Goal: Task Accomplishment & Management: Manage account settings

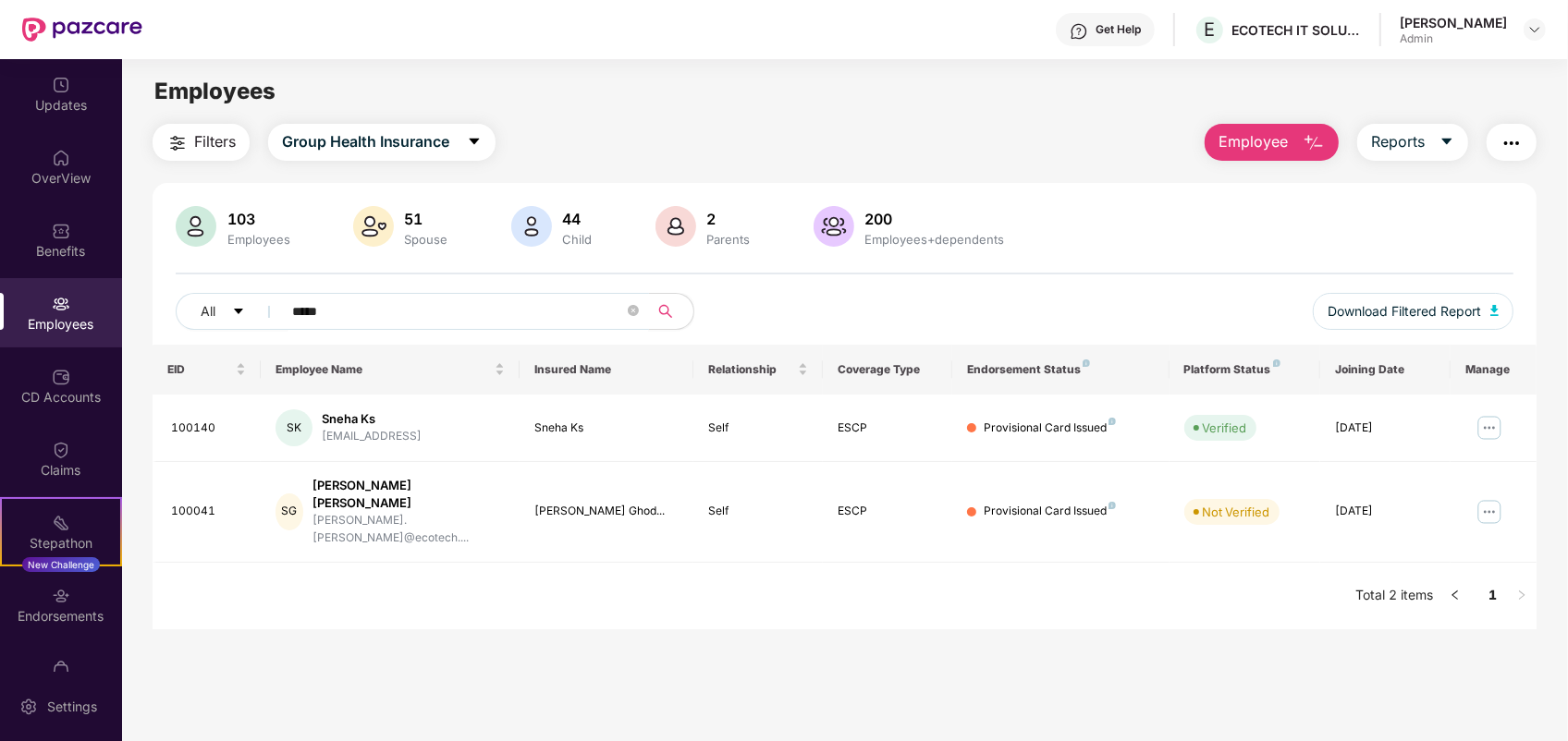
scroll to position [46, 0]
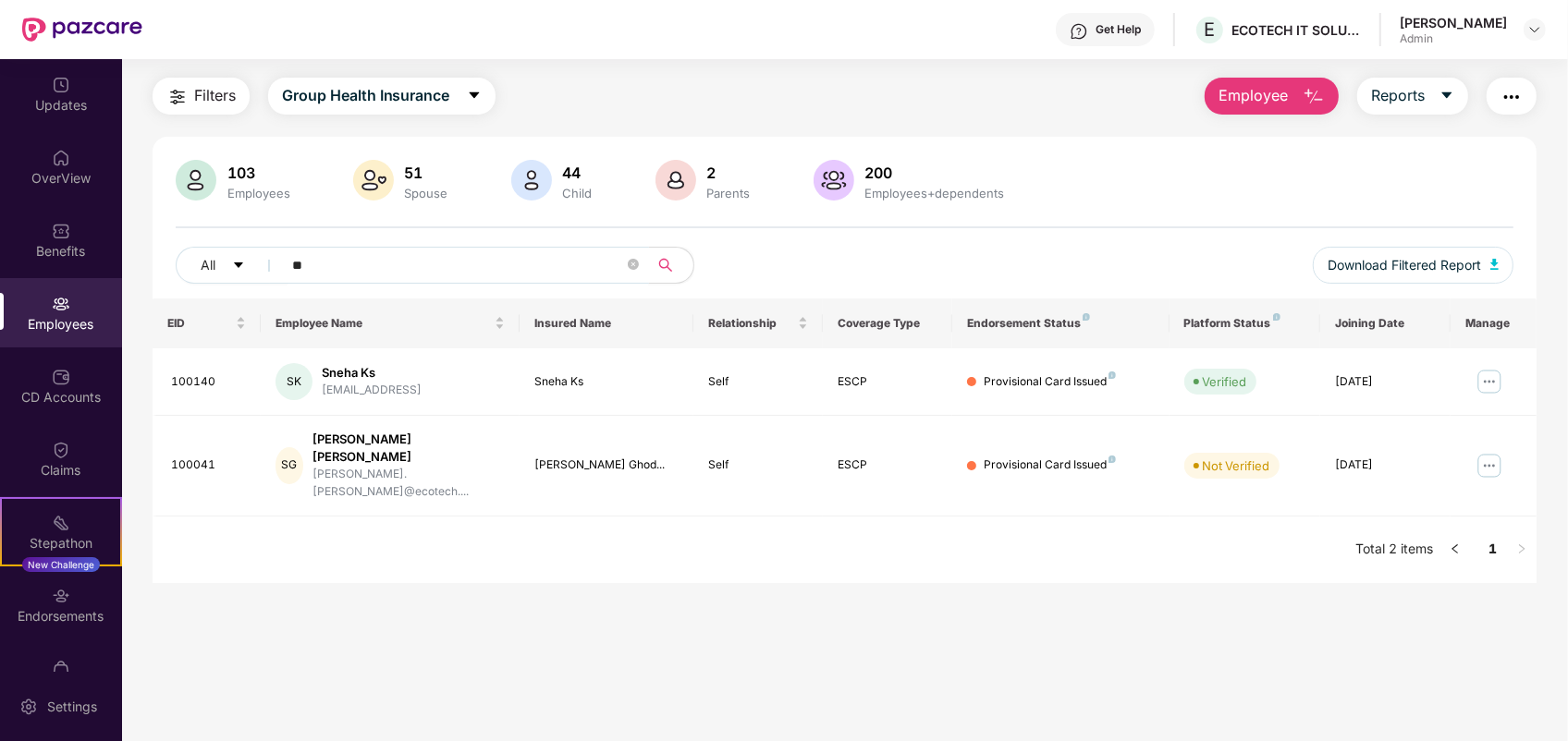
type input "*"
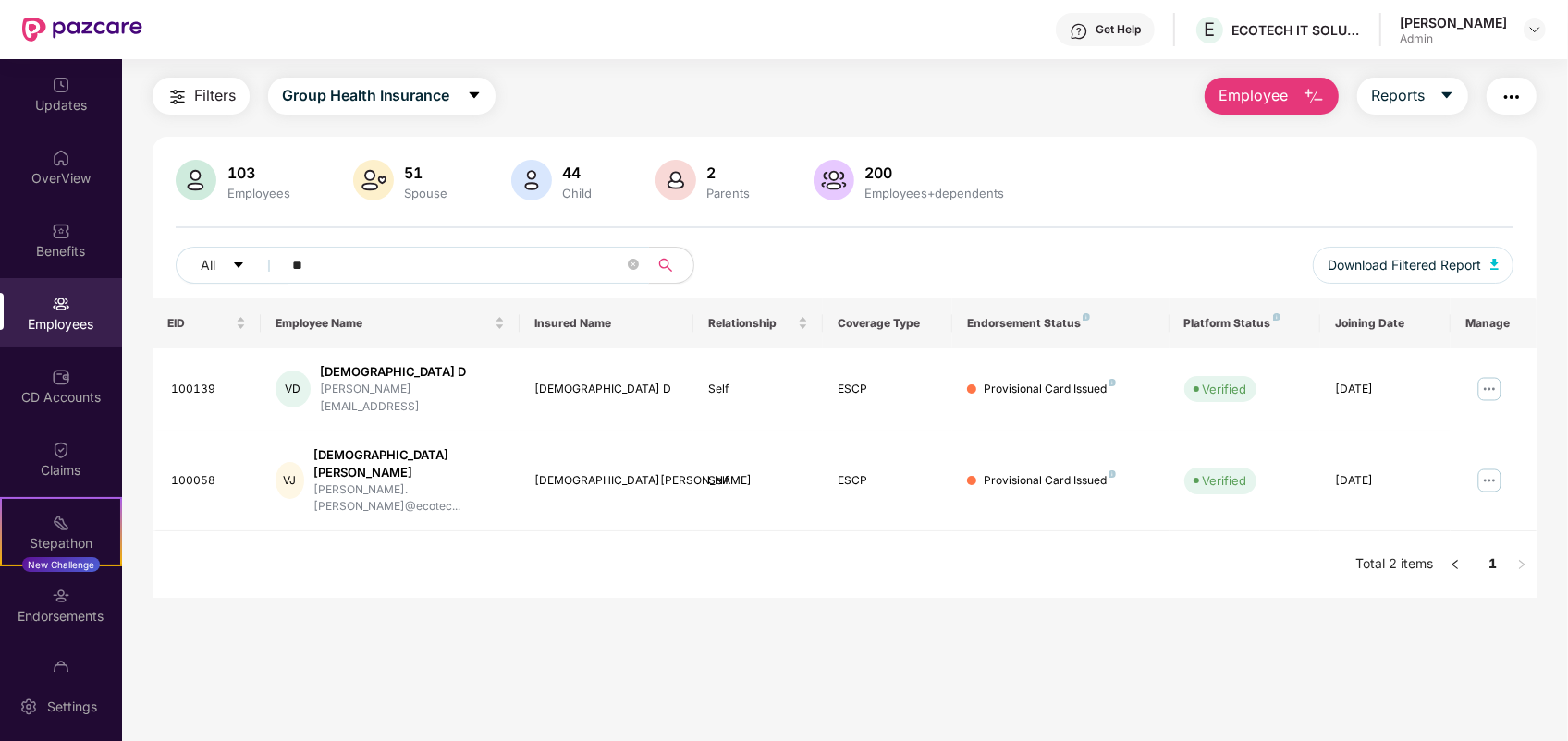
type input "*"
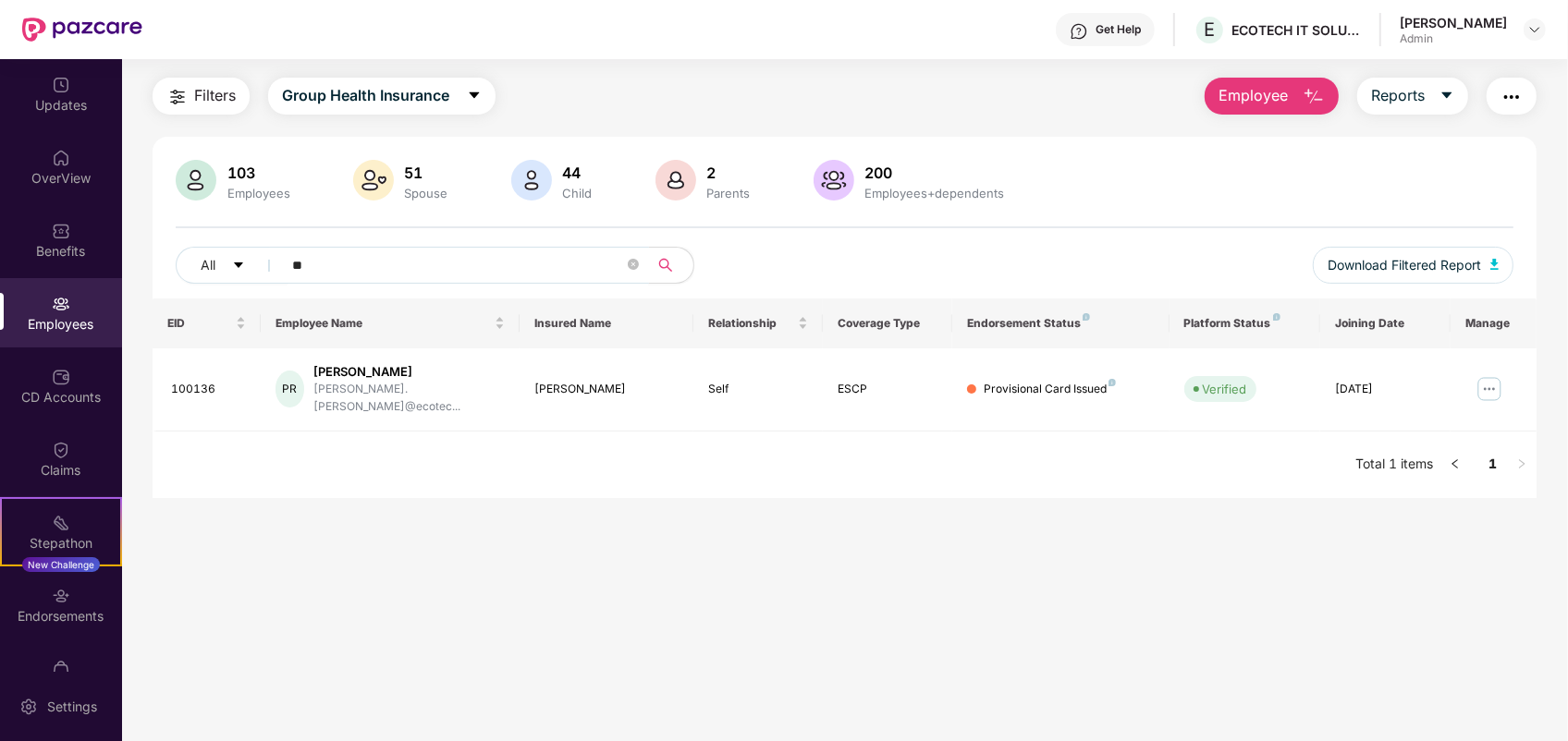
type input "*"
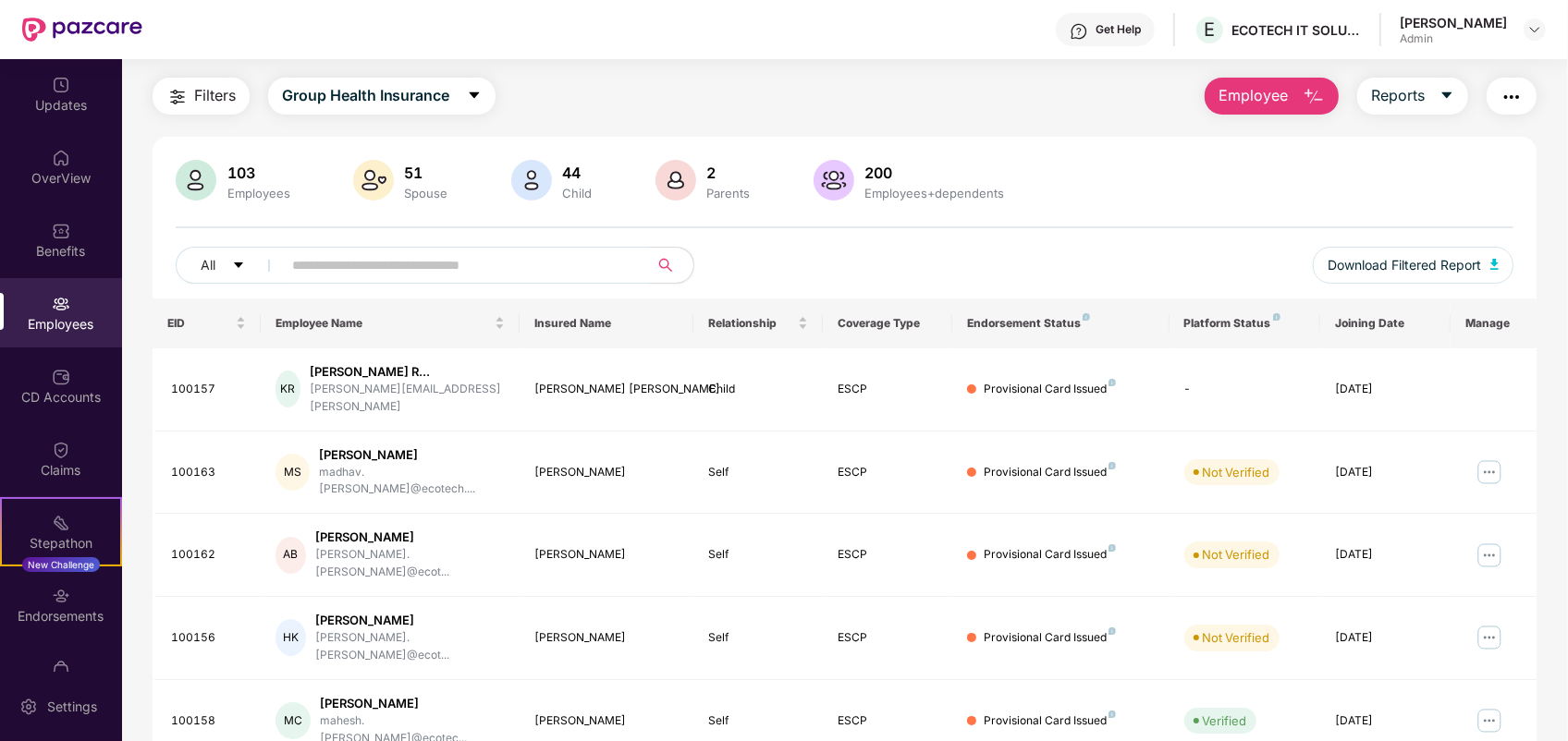
scroll to position [289, 0]
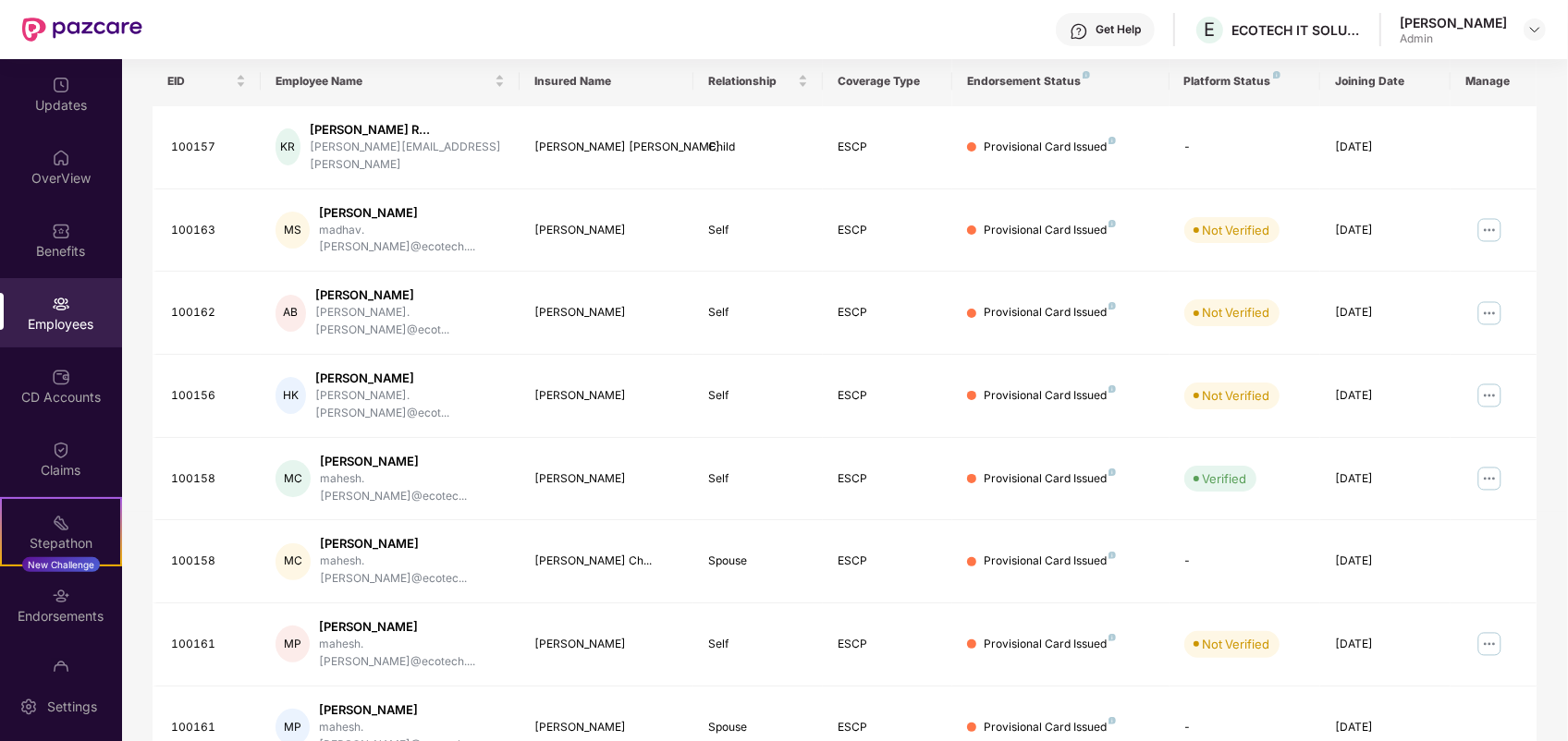
drag, startPoint x: 1565, startPoint y: 670, endPoint x: 1564, endPoint y: 689, distance: 19.0
click at [1564, 689] on div "Filters Group Health Insurance Employee Reports 103 Employees 51 Spouse 44 Chil…" at bounding box center [844, 418] width 1445 height 1166
click at [1550, 658] on div "Filters Group Health Insurance Employee Reports 103 Employees 51 Spouse 44 Chil…" at bounding box center [844, 418] width 1445 height 1166
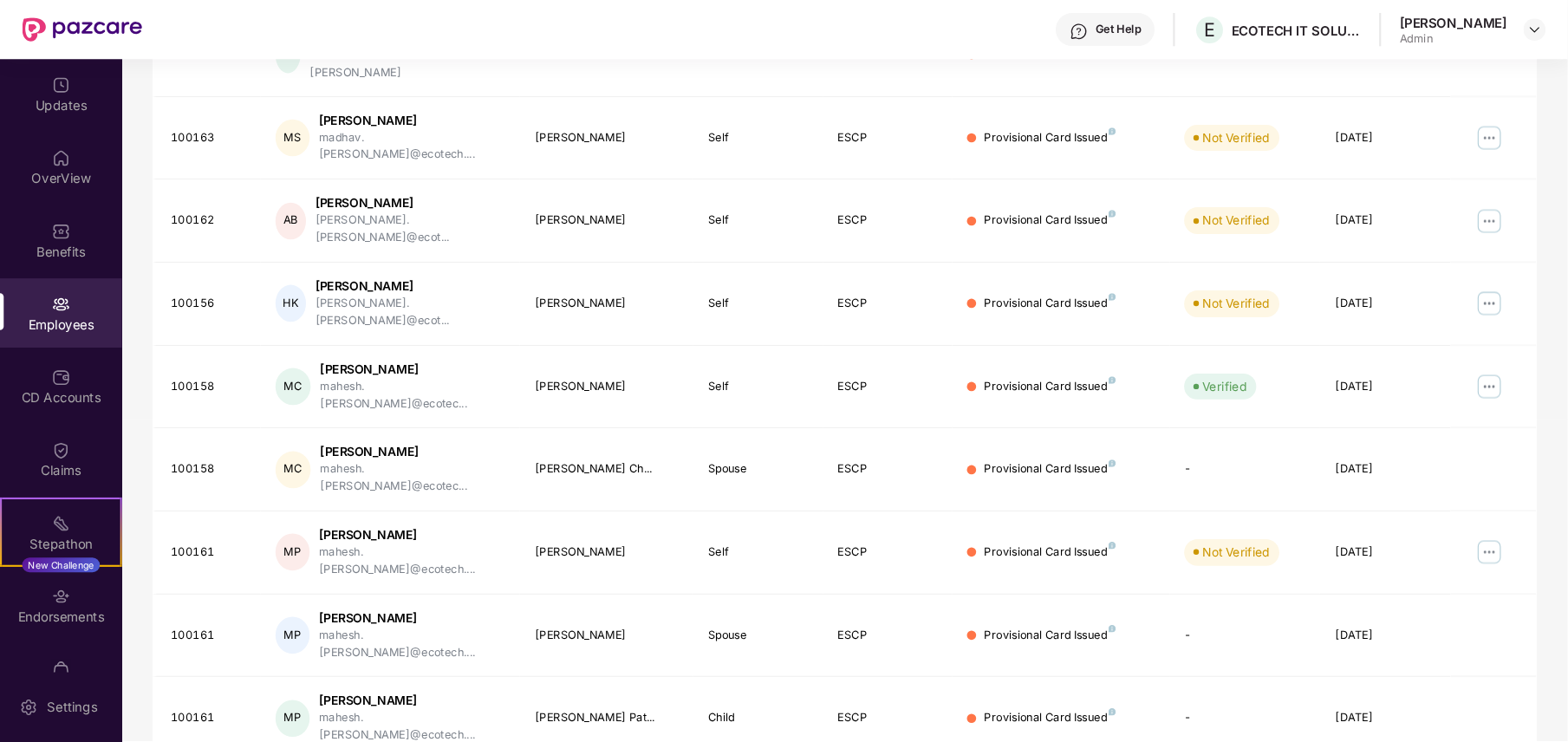
scroll to position [371, 0]
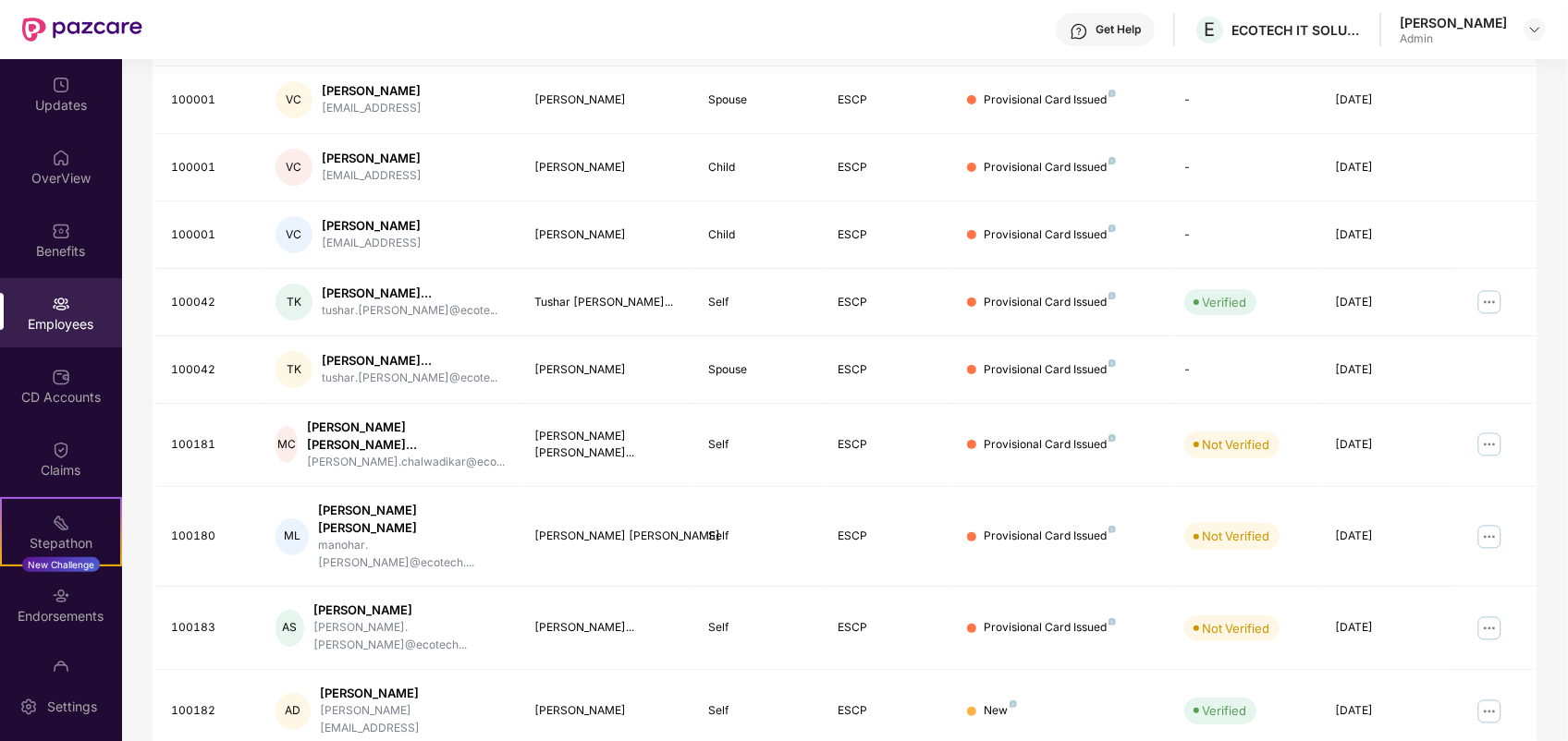
click at [1548, 249] on div "Filters Group Health Insurance Employee Reports 103 Employees 51 Spouse 44 Chil…" at bounding box center [844, 274] width 1445 height 1091
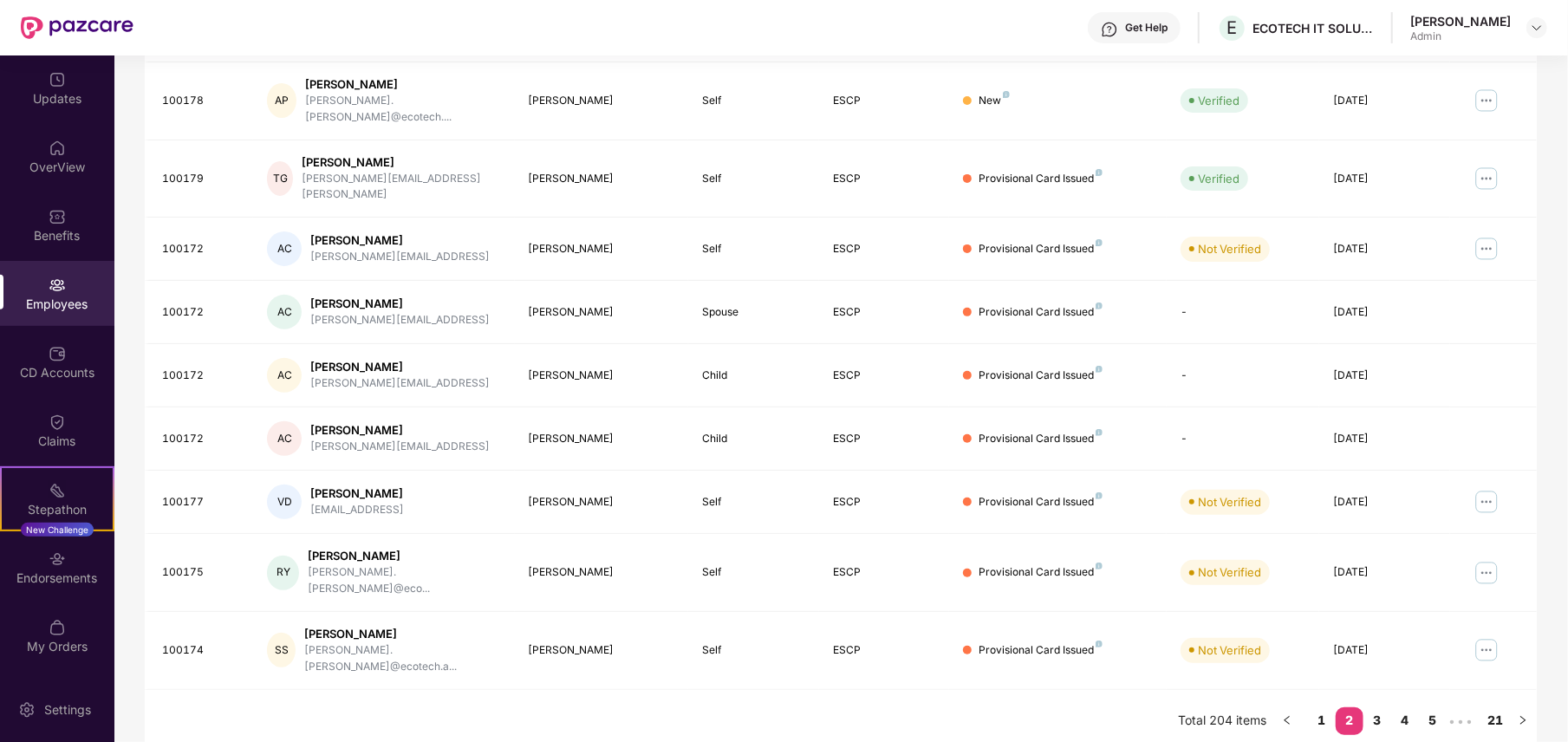
scroll to position [327, 0]
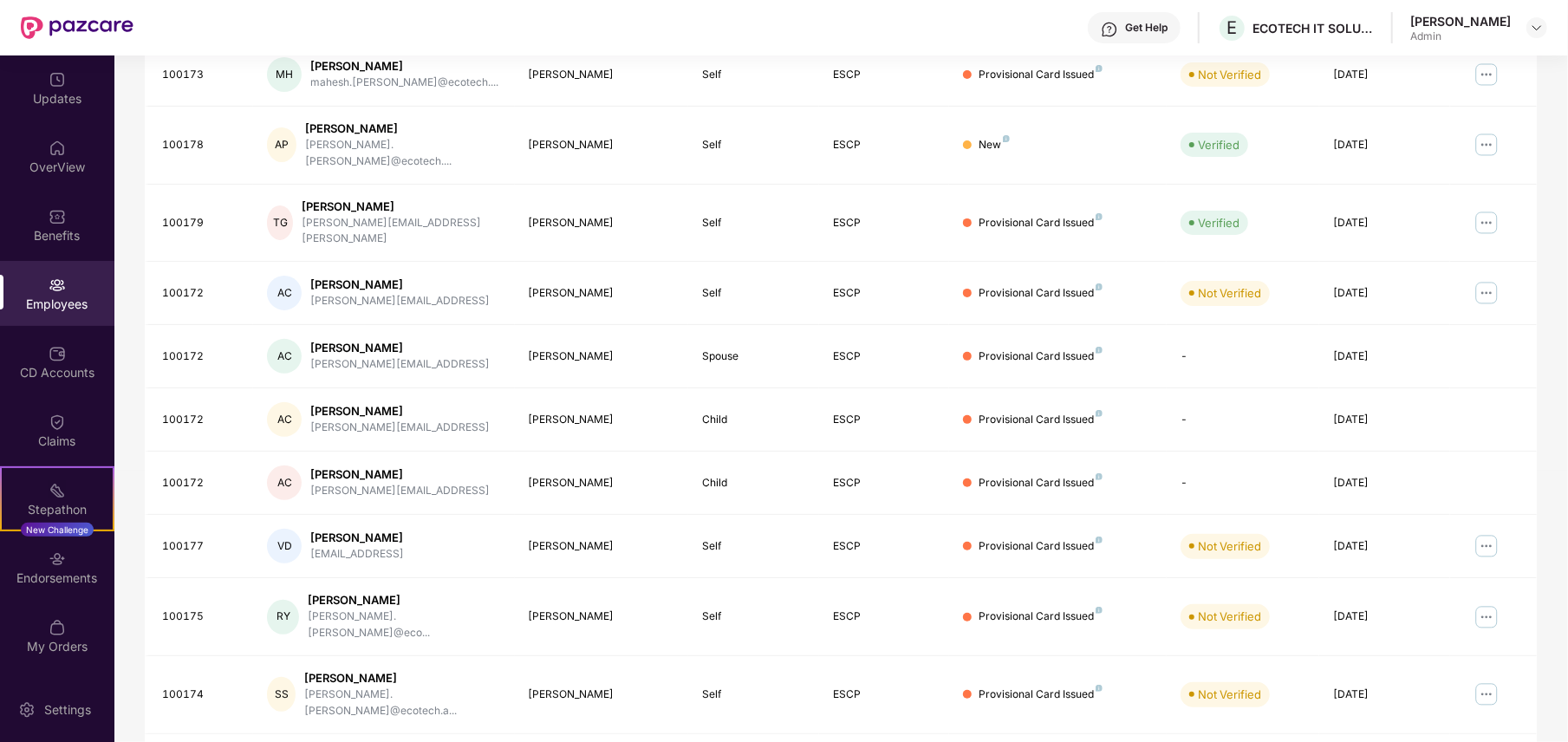
drag, startPoint x: 1434, startPoint y: 0, endPoint x: 1018, endPoint y: 26, distance: 416.8
click at [1018, 26] on div "Get Help E ECOTECH IT SOLUTIONS PRIVATE LIMITED [PERSON_NAME] Admin" at bounding box center [840, 27] width 1414 height 55
click at [1470, 195] on td at bounding box center [1493, 223] width 87 height 78
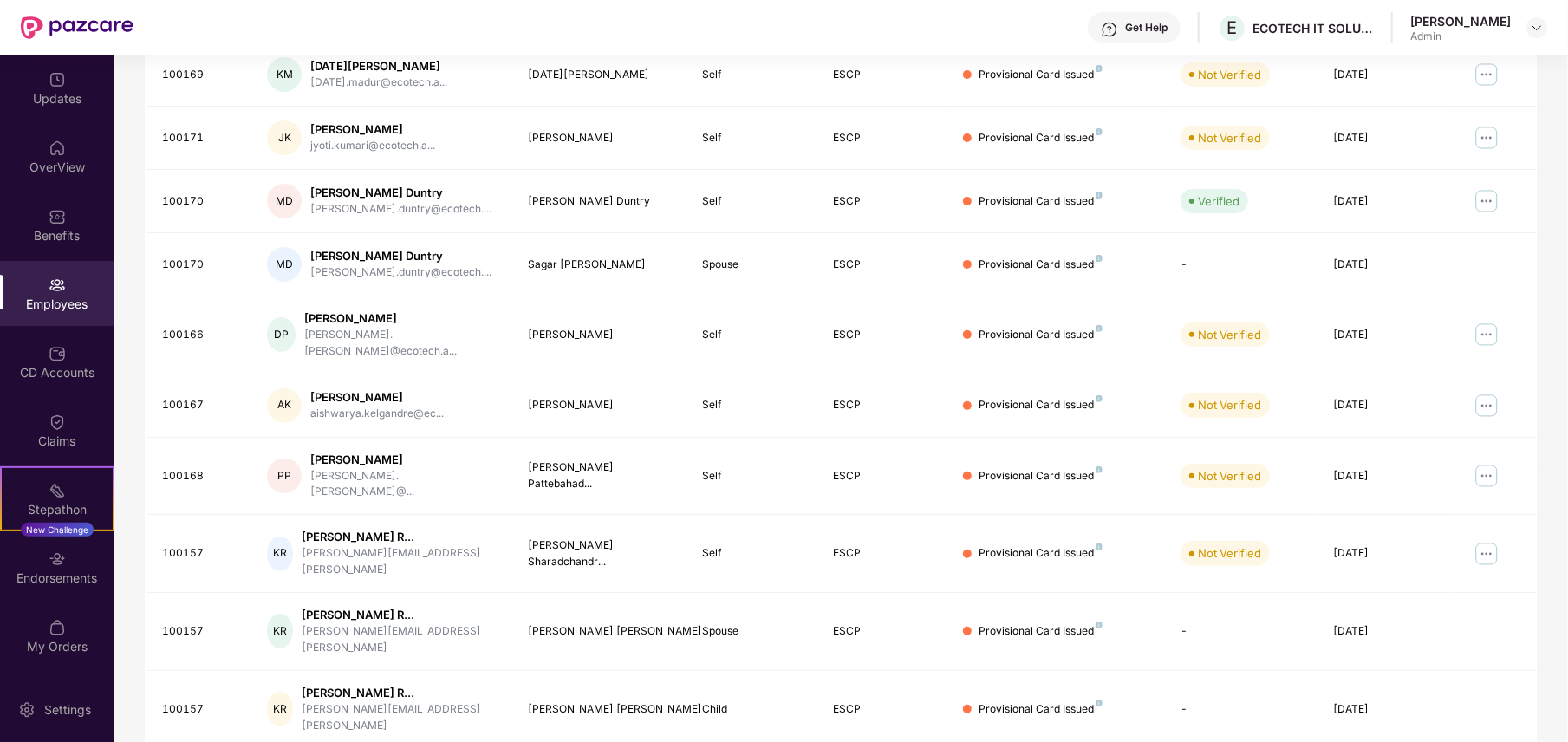
click at [1470, 579] on div "Filters Group Health Insurance Employee Reports 103 Employees 51 Spouse 44 Chil…" at bounding box center [840, 300] width 1453 height 1022
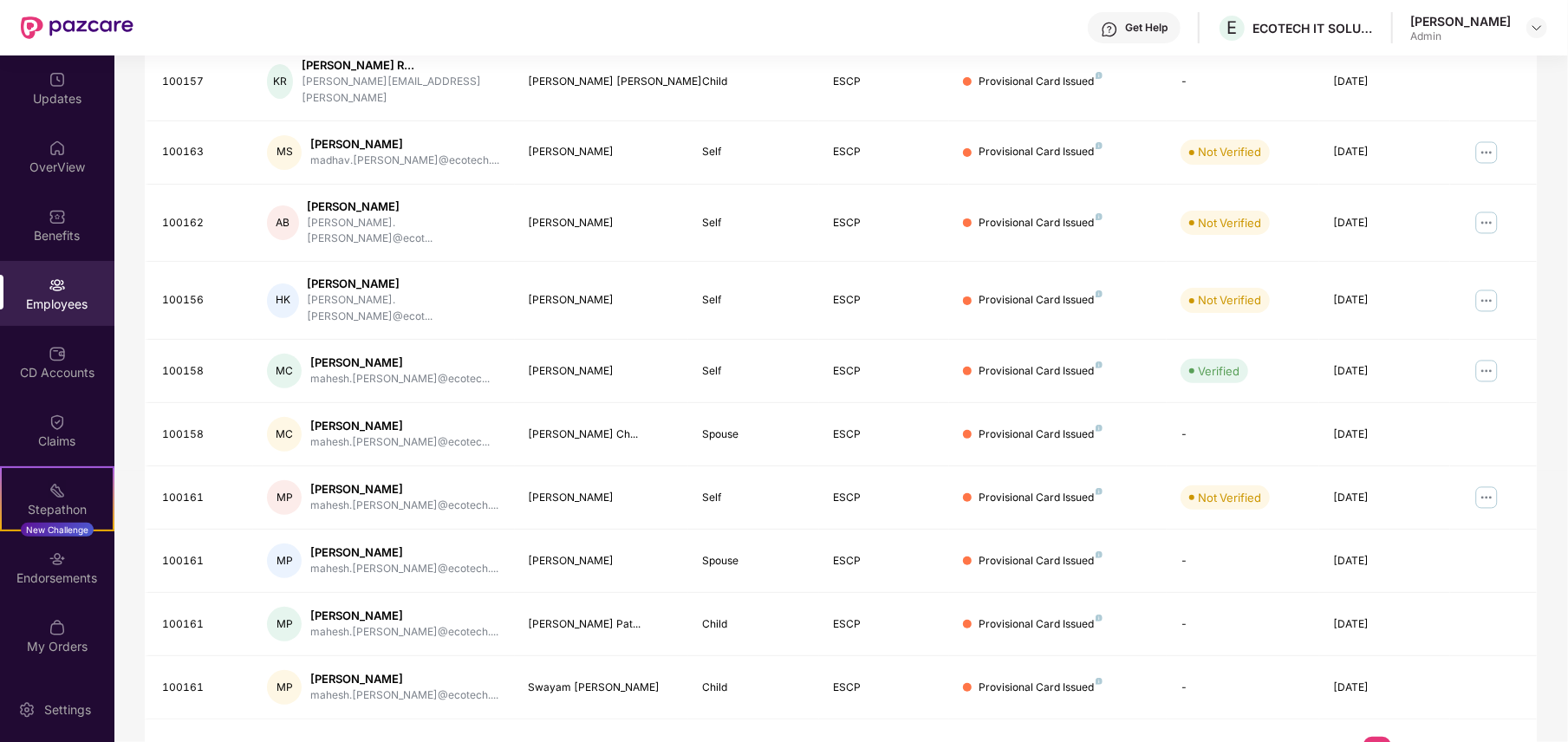
click at [1470, 535] on div "Filters Group Health Insurance Employee Reports 103 Employees 51 Spouse 44 Chil…" at bounding box center [840, 285] width 1453 height 993
click at [1399, 695] on link "5" at bounding box center [1405, 750] width 28 height 26
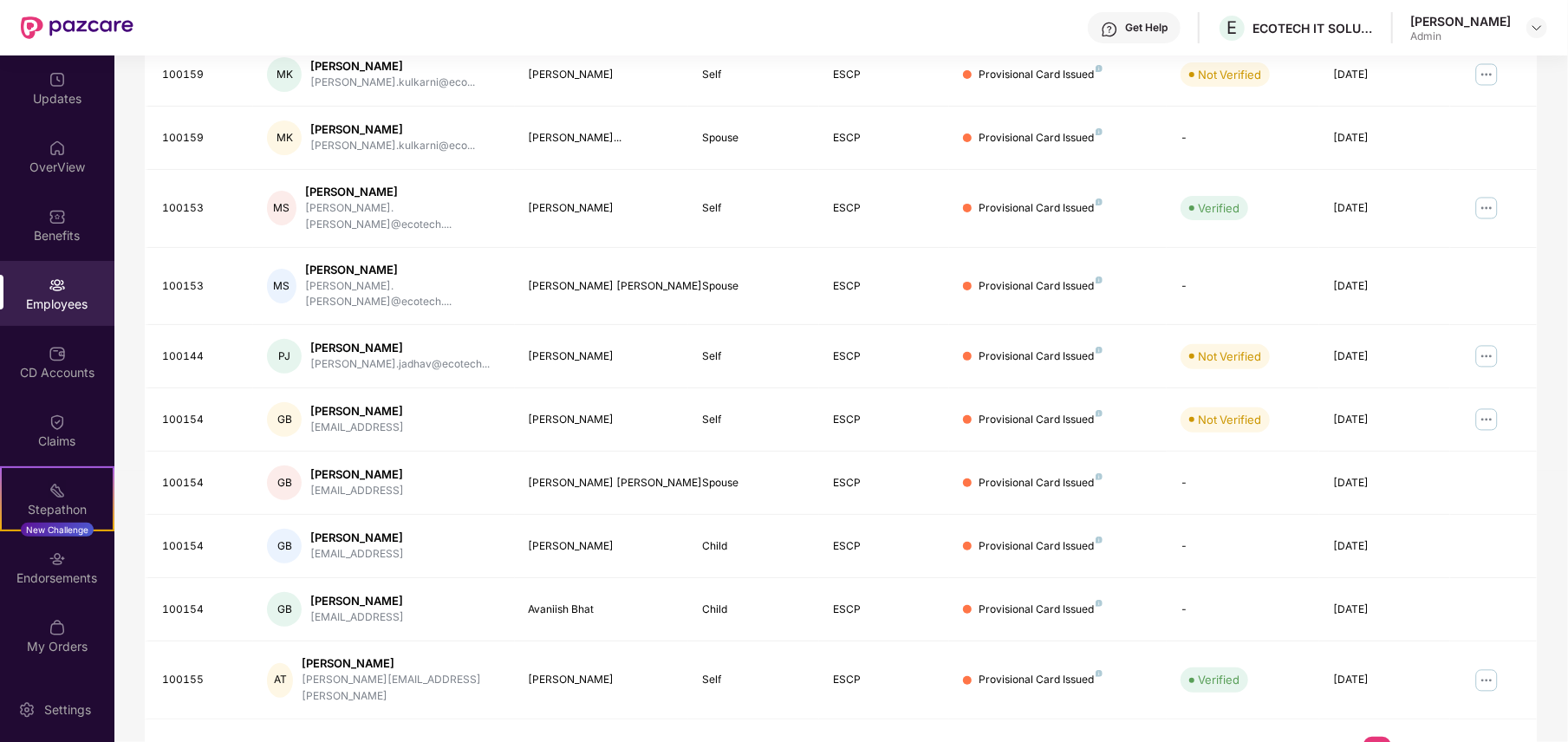
click at [1470, 376] on div "Filters Group Health Insurance Employee Reports 103 Employees 51 Spouse 44 Chil…" at bounding box center [840, 285] width 1453 height 993
click at [1409, 695] on link "6" at bounding box center [1405, 750] width 28 height 26
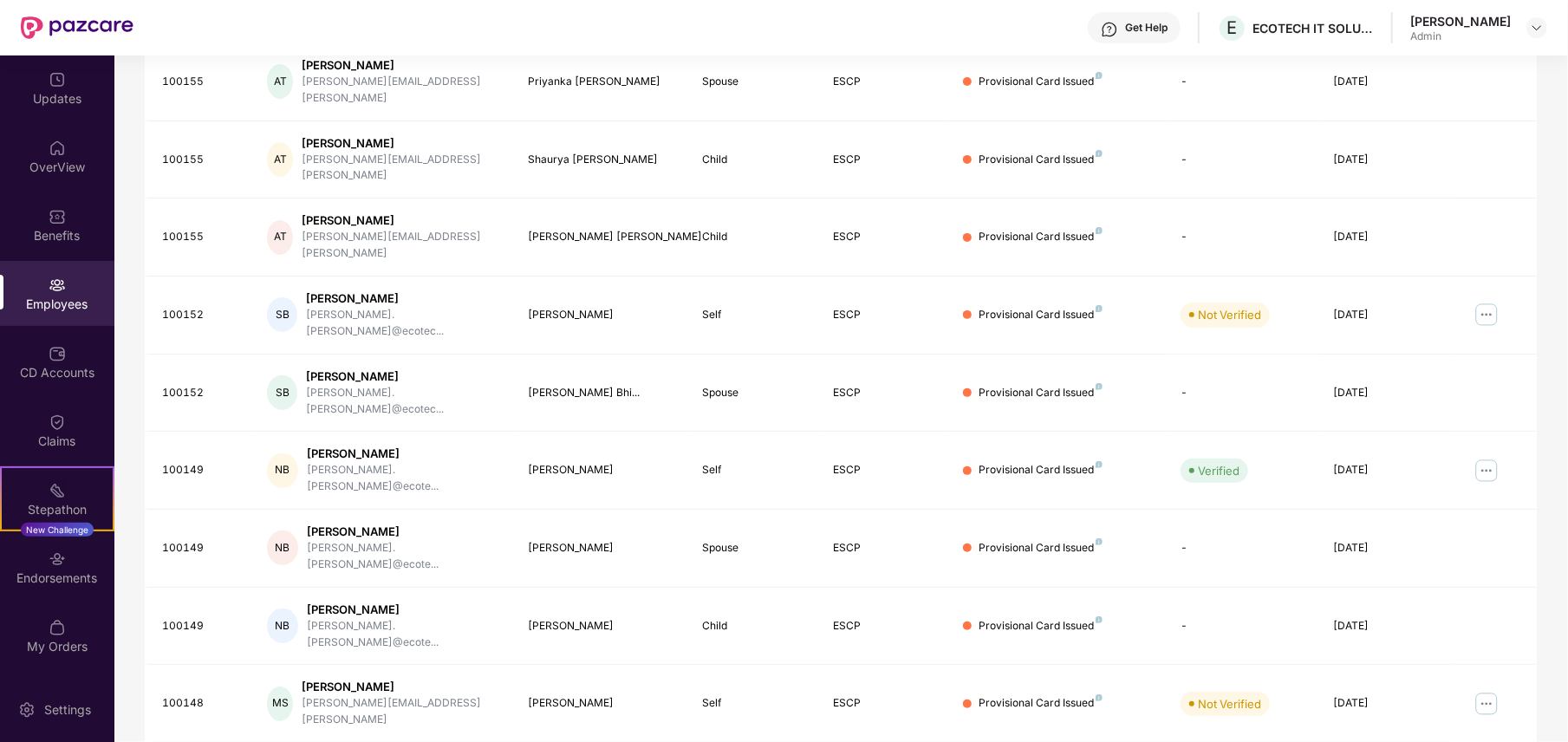
click at [1470, 483] on div "Filters Group Health Insurance Employee Reports 103 Employees 51 Spouse 44 Chil…" at bounding box center [840, 329] width 1453 height 1080
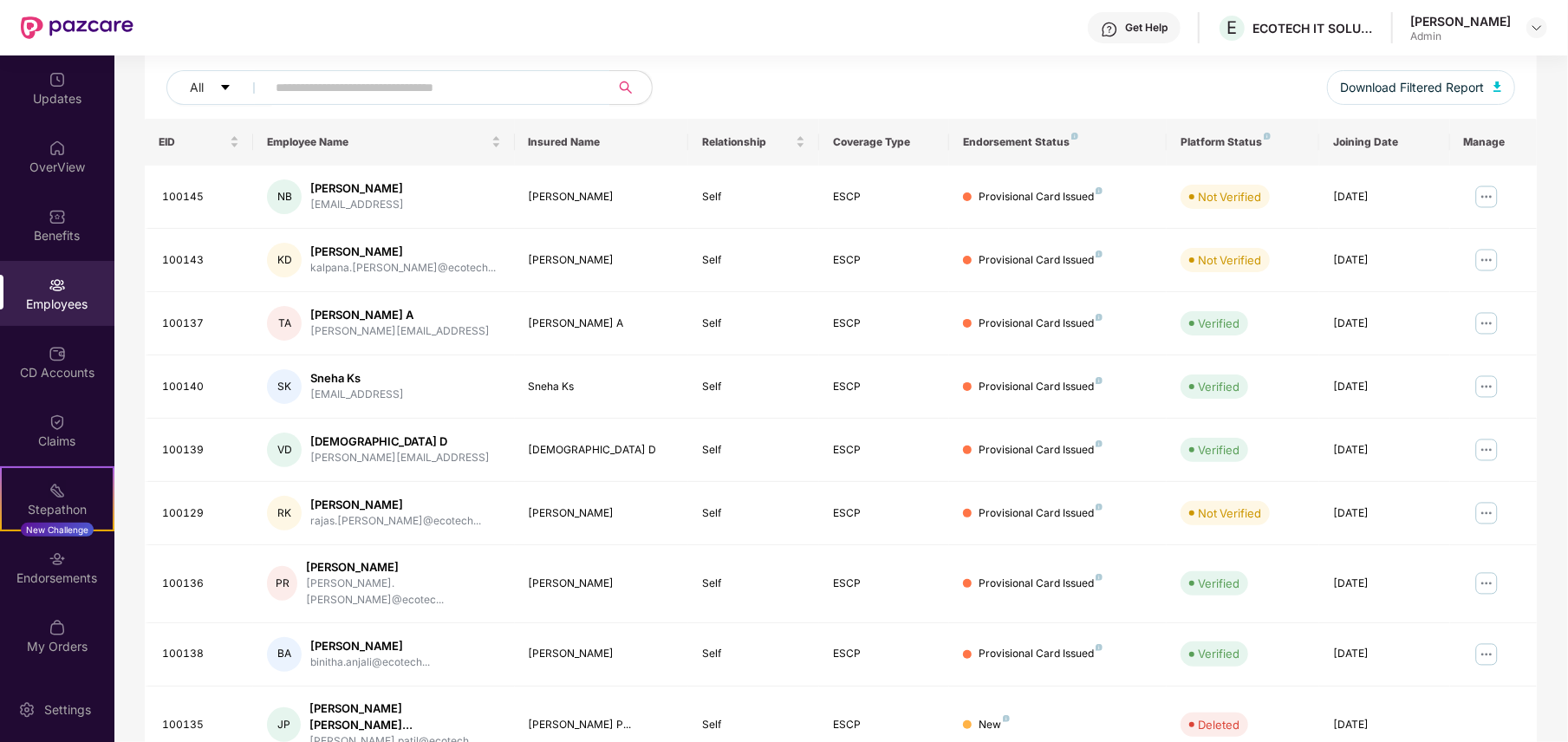
scroll to position [257, 0]
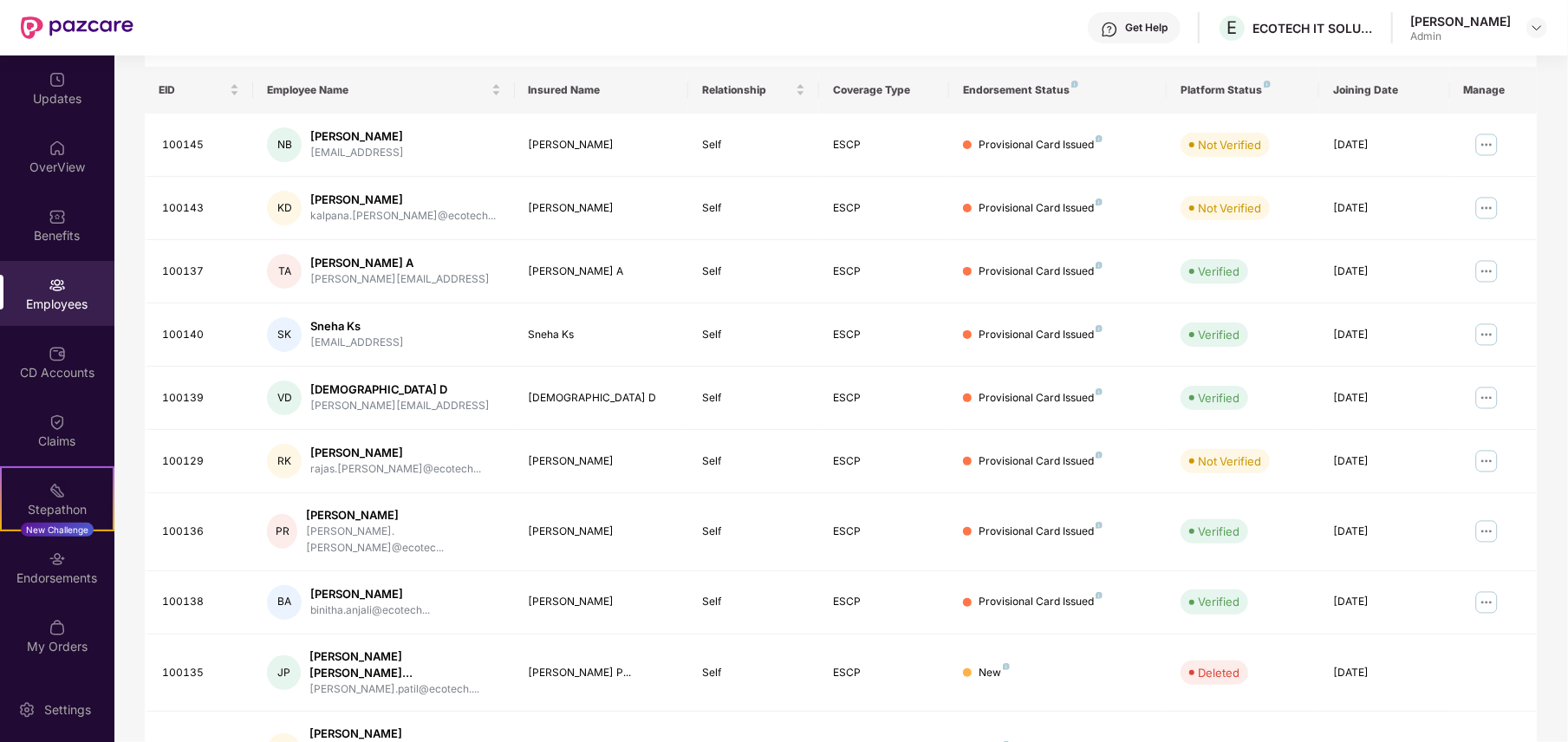
drag, startPoint x: 1562, startPoint y: 583, endPoint x: 1562, endPoint y: 691, distance: 108.0
click at [1470, 691] on div "Filters Group Health Insurance Employee Reports 103 Employees 51 Spouse 44 Chil…" at bounding box center [840, 356] width 1453 height 993
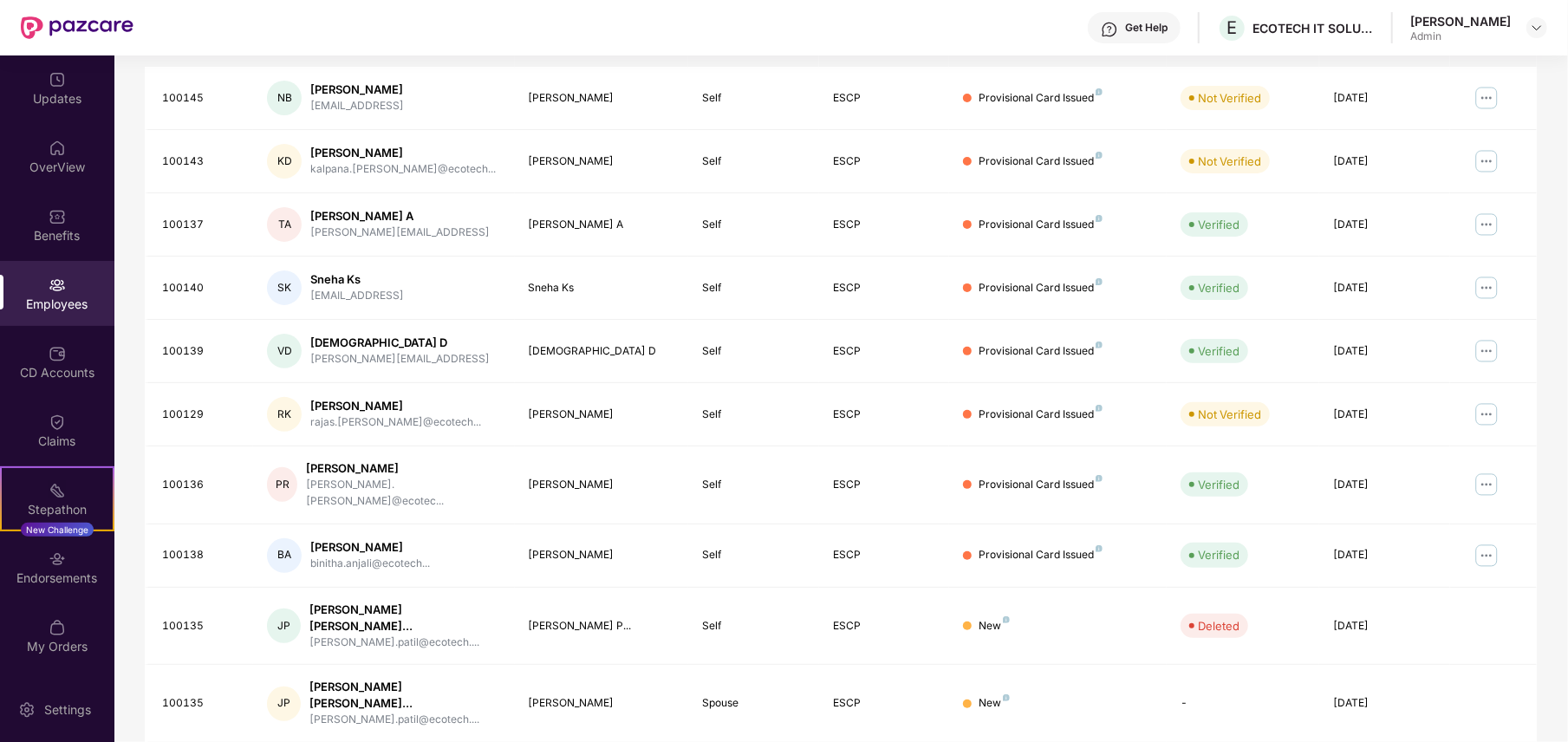
scroll to position [327, 0]
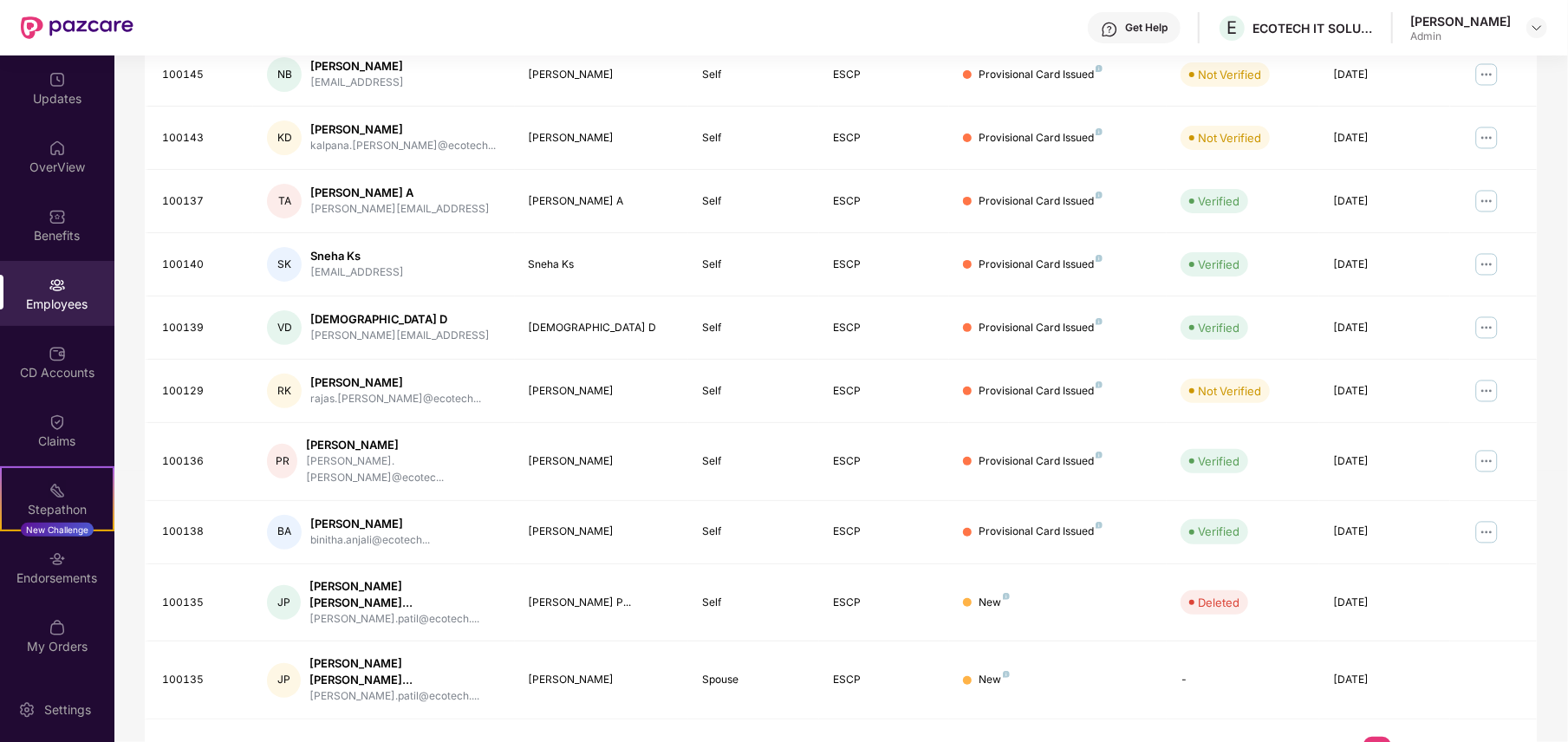
click at [1412, 695] on link "8" at bounding box center [1405, 750] width 28 height 26
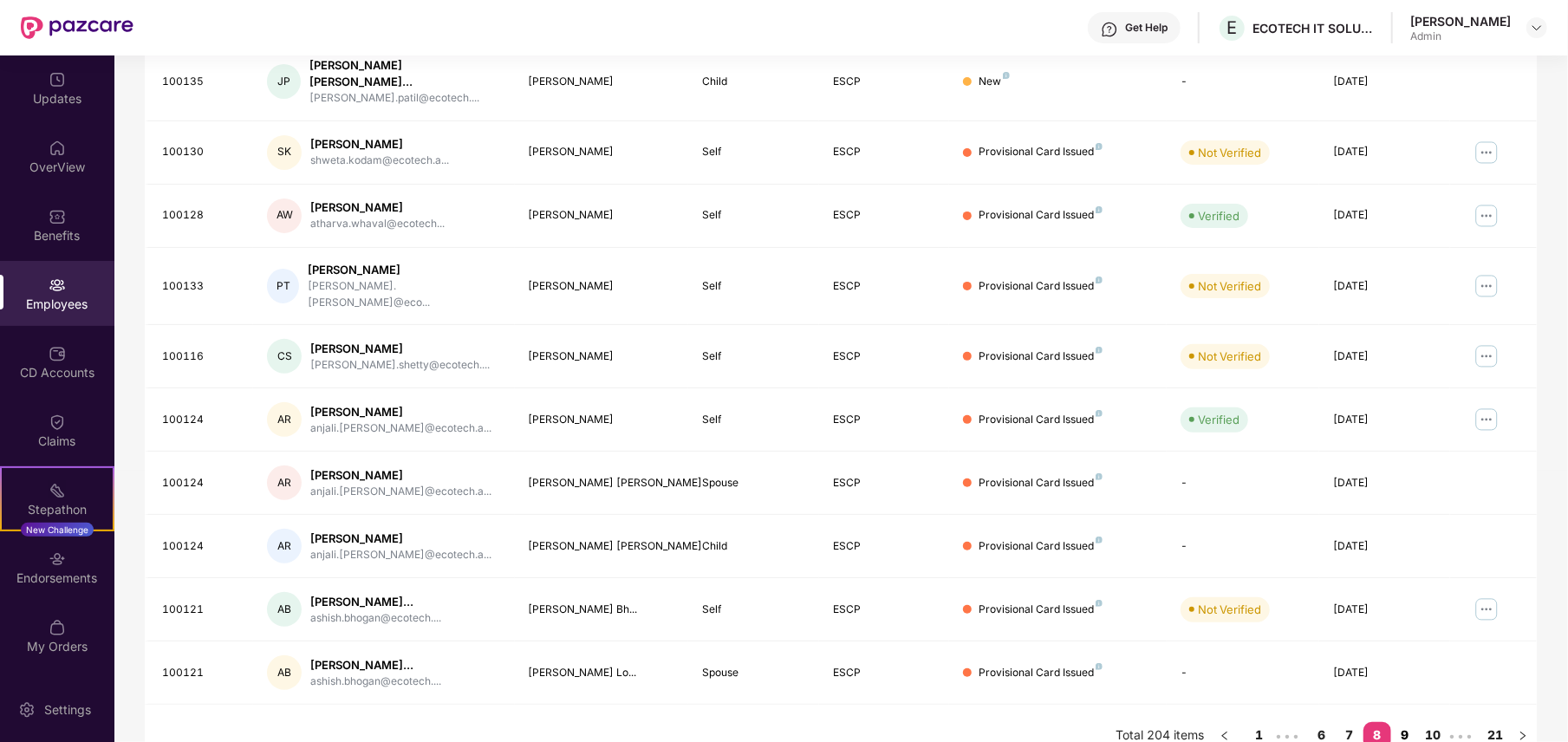
click at [1405, 695] on link "9" at bounding box center [1405, 736] width 28 height 26
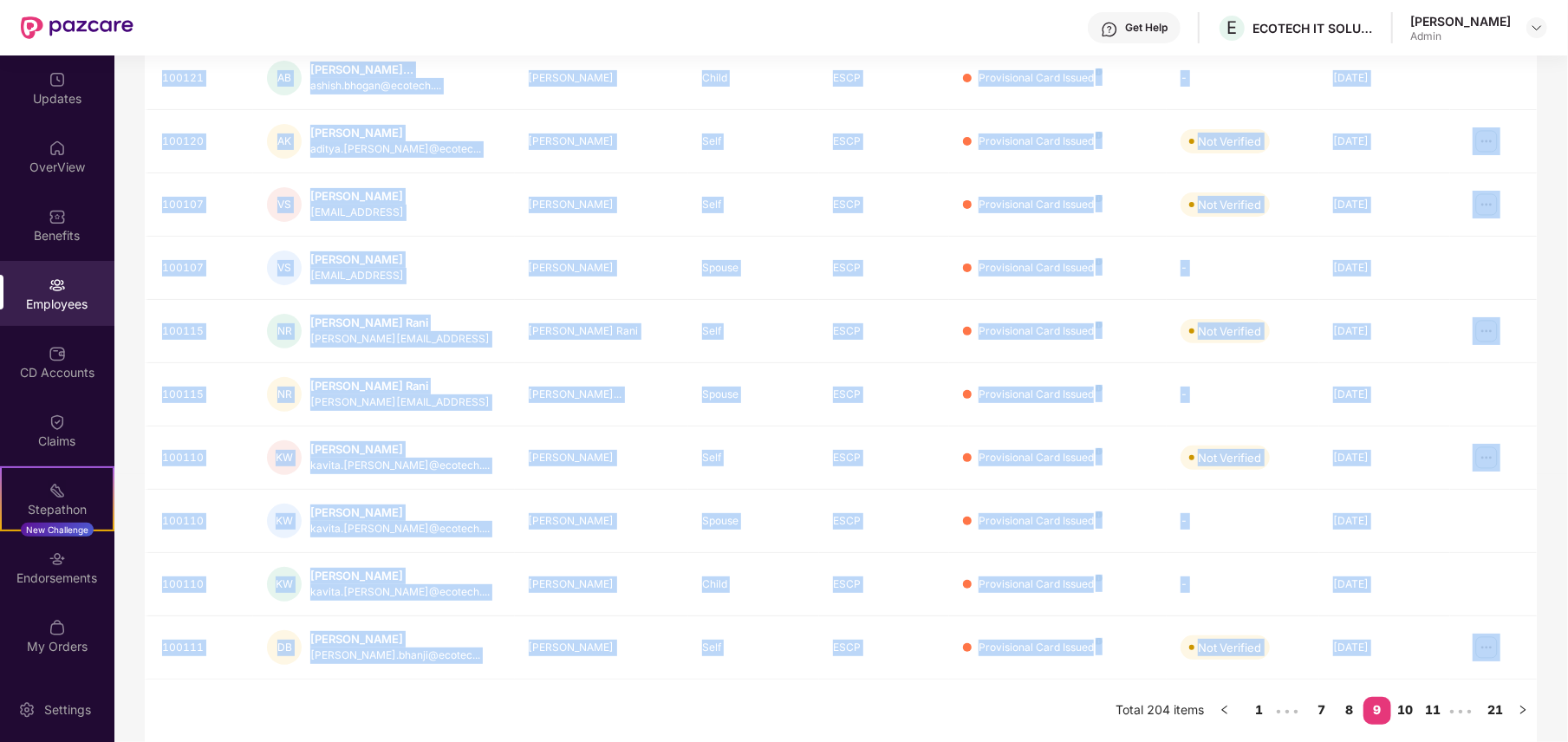
drag, startPoint x: 1512, startPoint y: 629, endPoint x: 1552, endPoint y: 621, distance: 40.8
click at [1470, 621] on div "Filters Group Health Insurance Employee Reports 103 Employees 51 Spouse 44 Chil…" at bounding box center [840, 267] width 1453 height 949
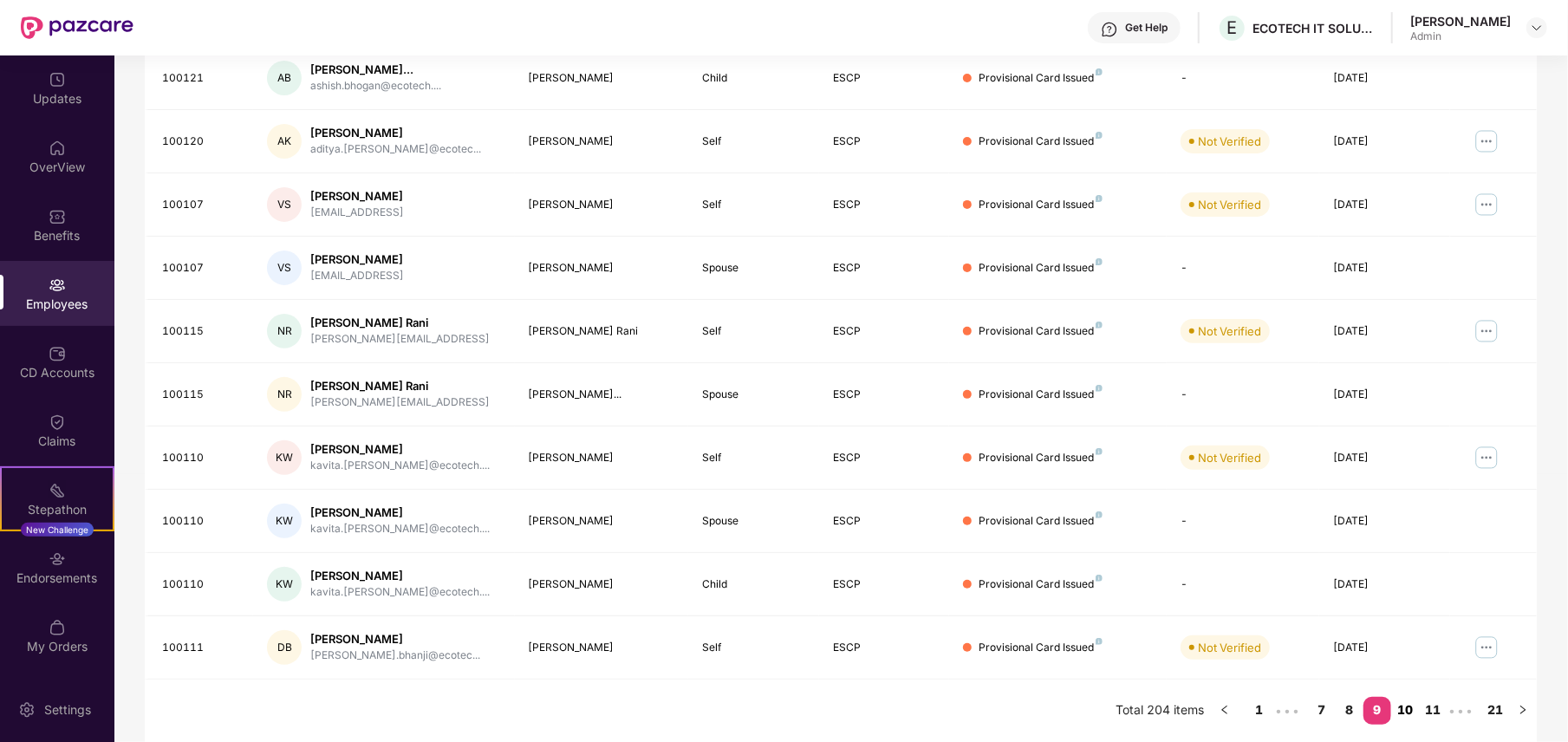
click at [1399, 695] on link "10" at bounding box center [1405, 710] width 28 height 26
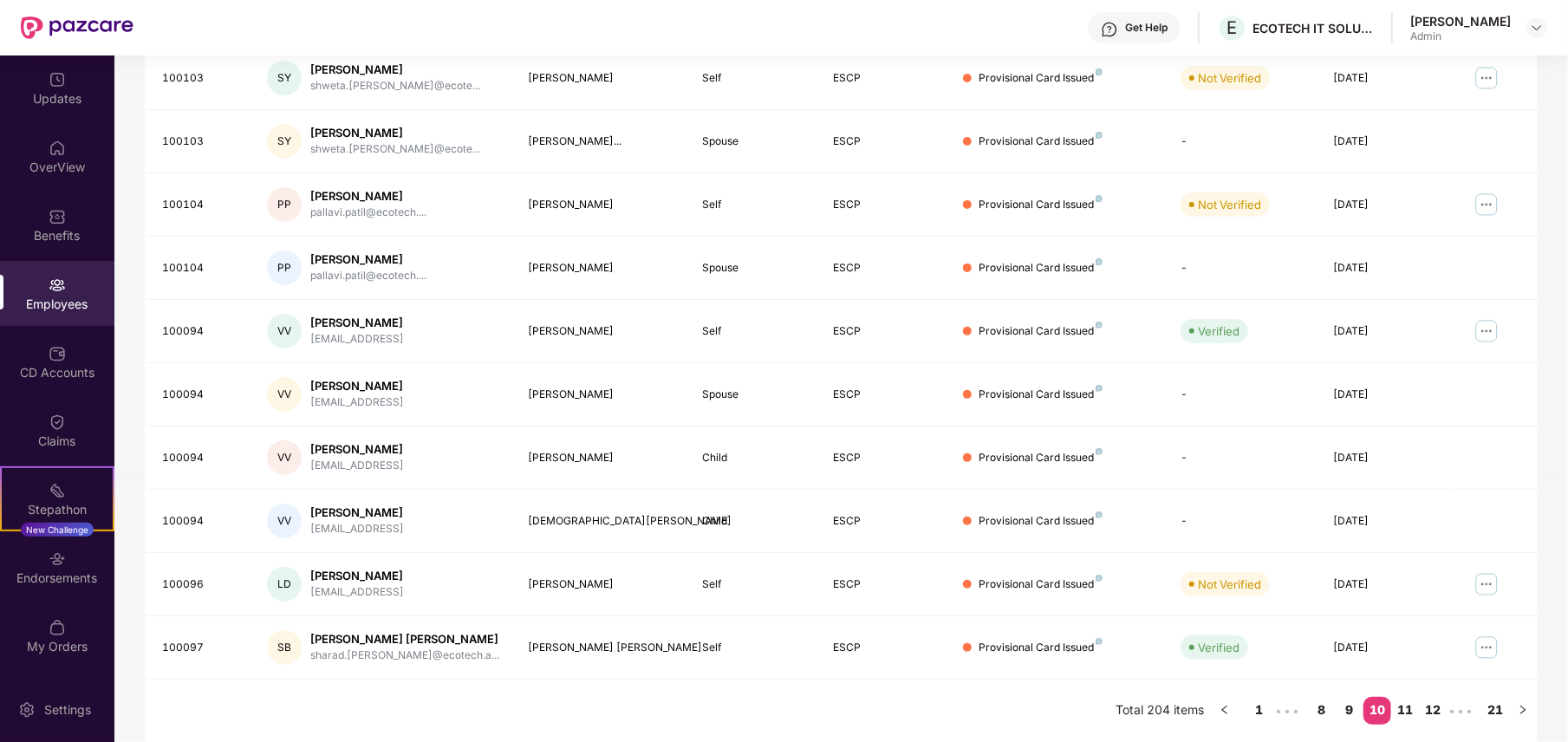
click at [1470, 367] on div "Filters Group Health Insurance Employee Reports 103 Employees 51 Spouse 44 Chil…" at bounding box center [840, 267] width 1453 height 949
click at [1405, 695] on link "11" at bounding box center [1405, 710] width 28 height 26
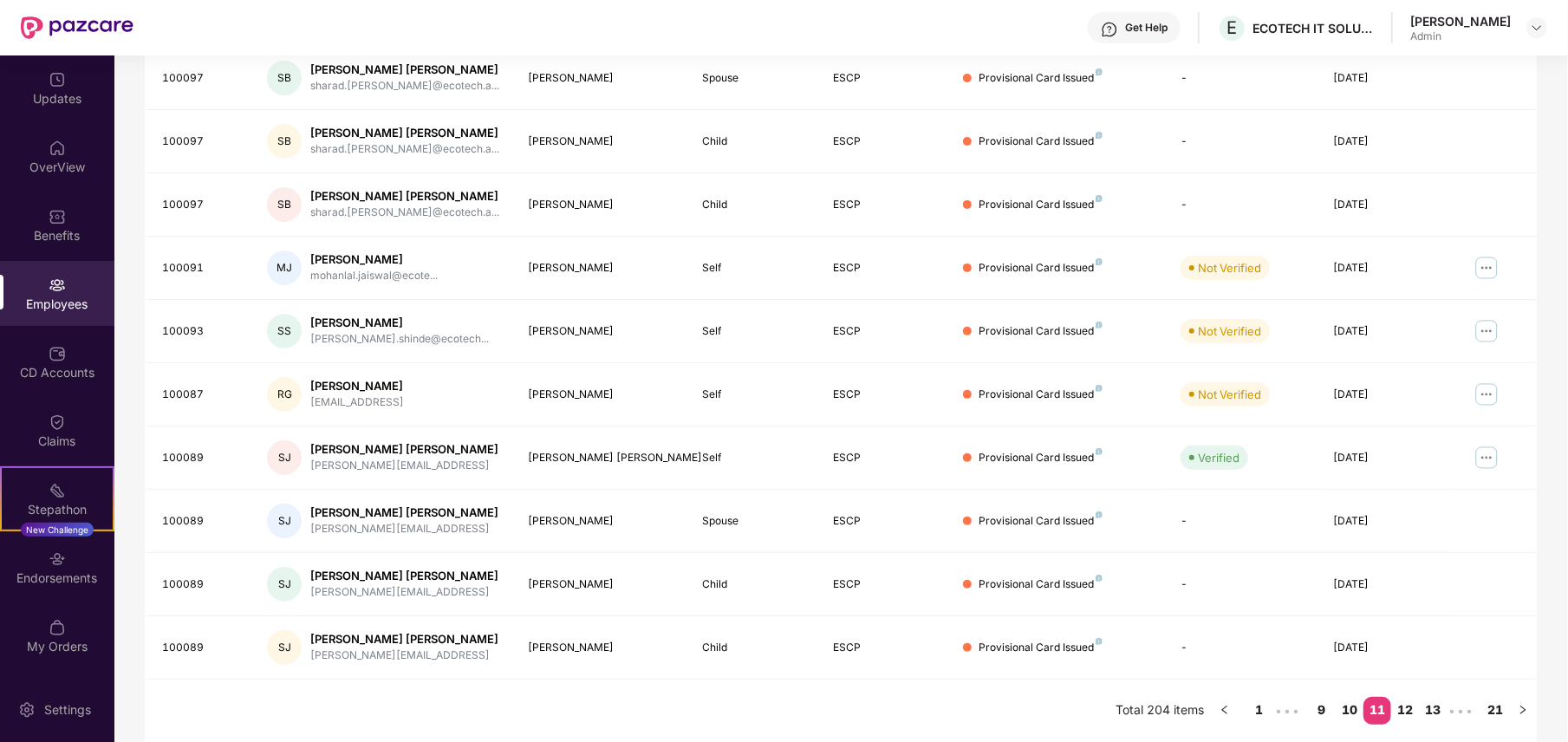
click at [1470, 382] on div "Filters Group Health Insurance Employee Reports 103 Employees 51 Spouse 44 Chil…" at bounding box center [840, 267] width 1453 height 949
click at [1406, 695] on link "12" at bounding box center [1405, 710] width 28 height 26
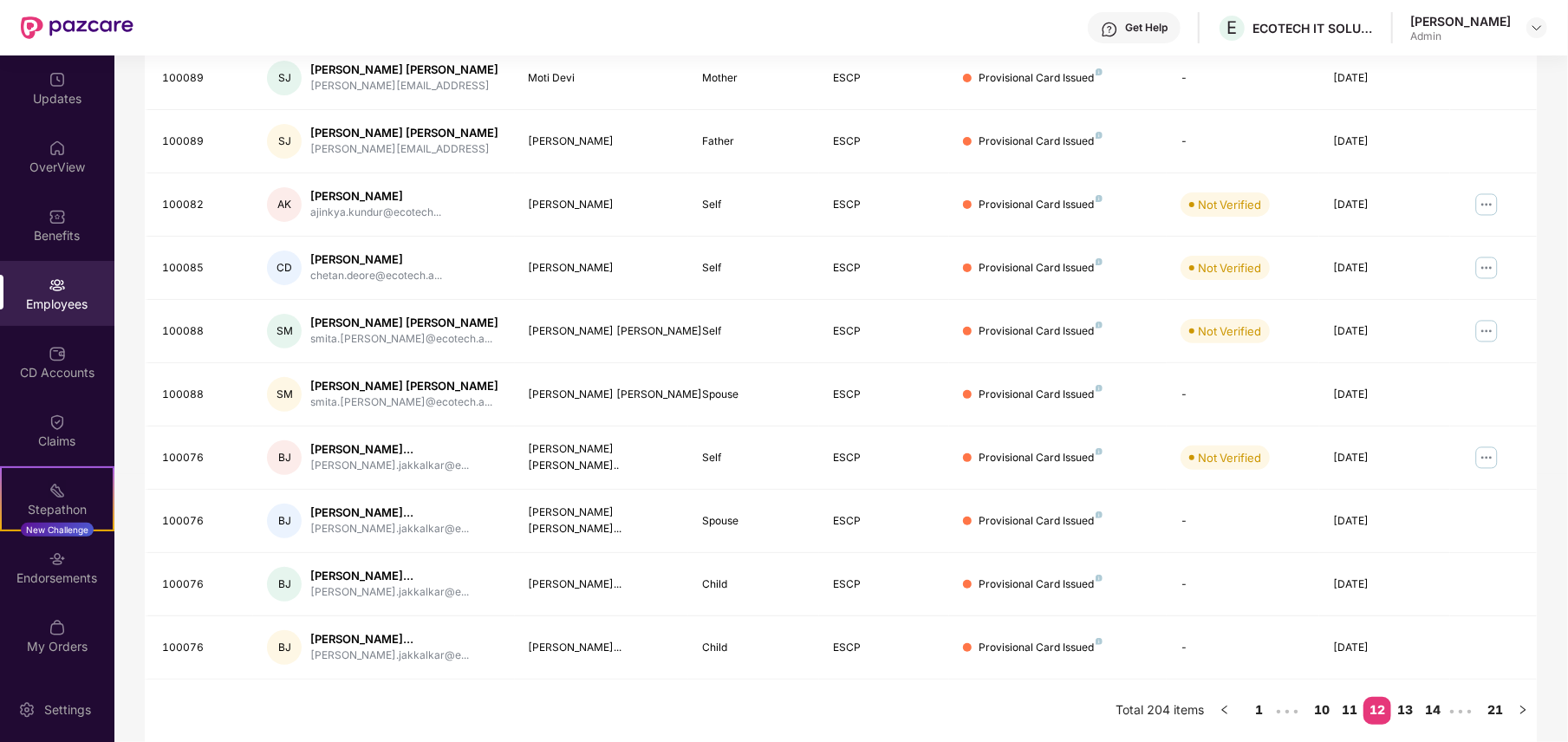
click at [1470, 418] on div "Filters Group Health Insurance Employee Reports 103 Employees 51 Spouse 44 Chil…" at bounding box center [840, 267] width 1453 height 949
click at [1401, 695] on link "13" at bounding box center [1405, 710] width 28 height 26
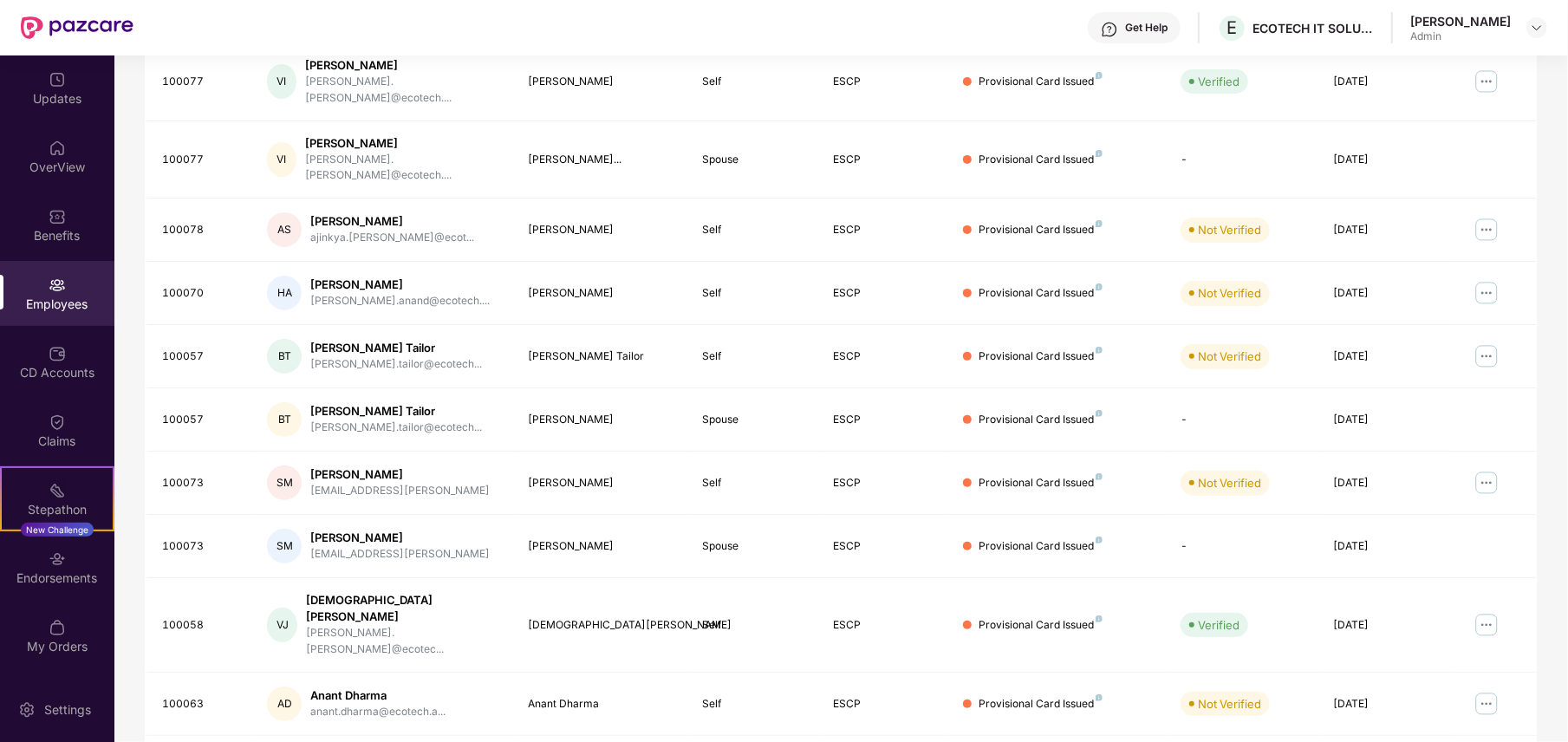
click at [1470, 501] on div "Filters Group Health Insurance Employee Reports 103 Employees 51 Spouse 44 Chil…" at bounding box center [840, 294] width 1453 height 1009
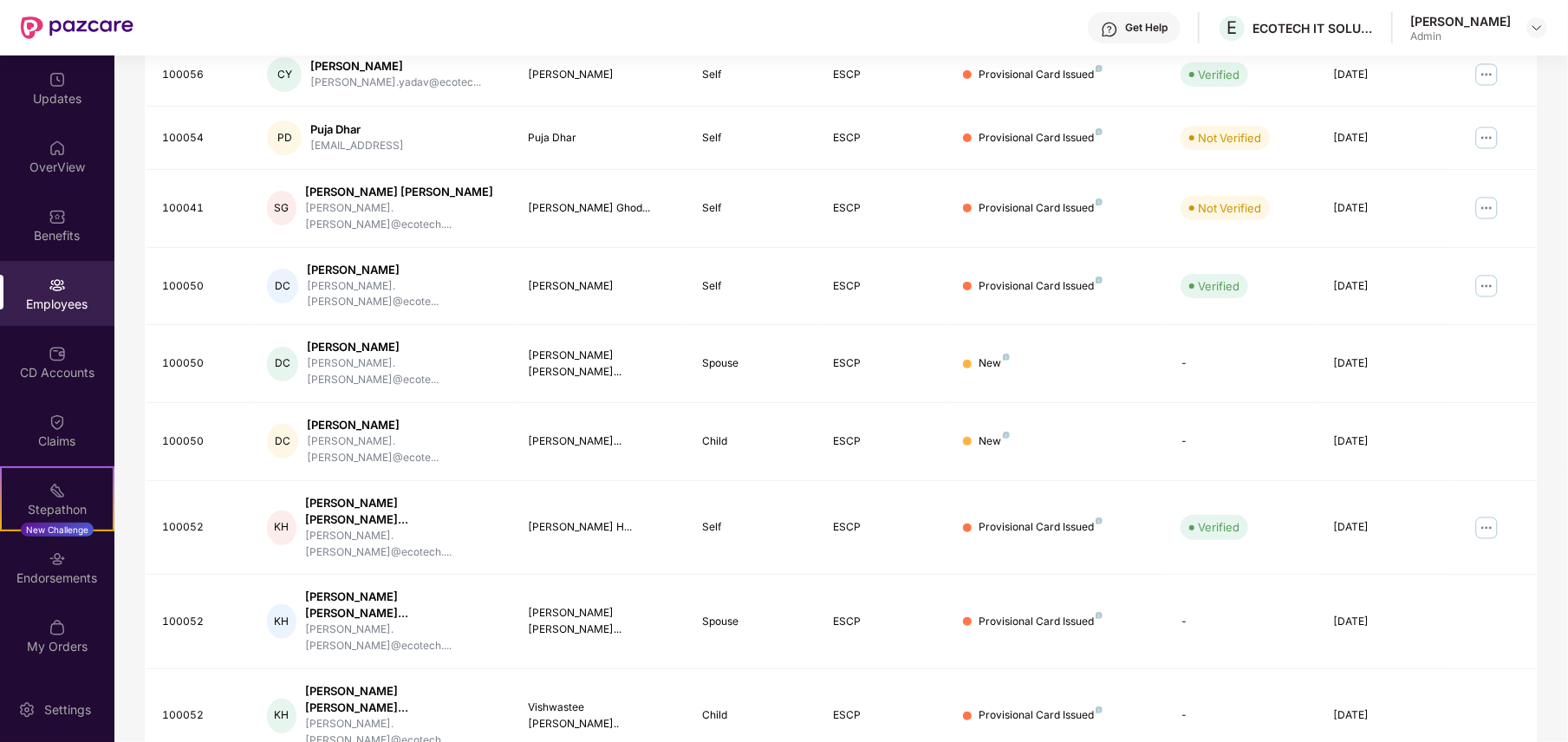
click at [1470, 285] on div "Filters Group Health Insurance Employee Reports 103 Employees 51 Spouse 44 Chil…" at bounding box center [840, 339] width 1453 height 1101
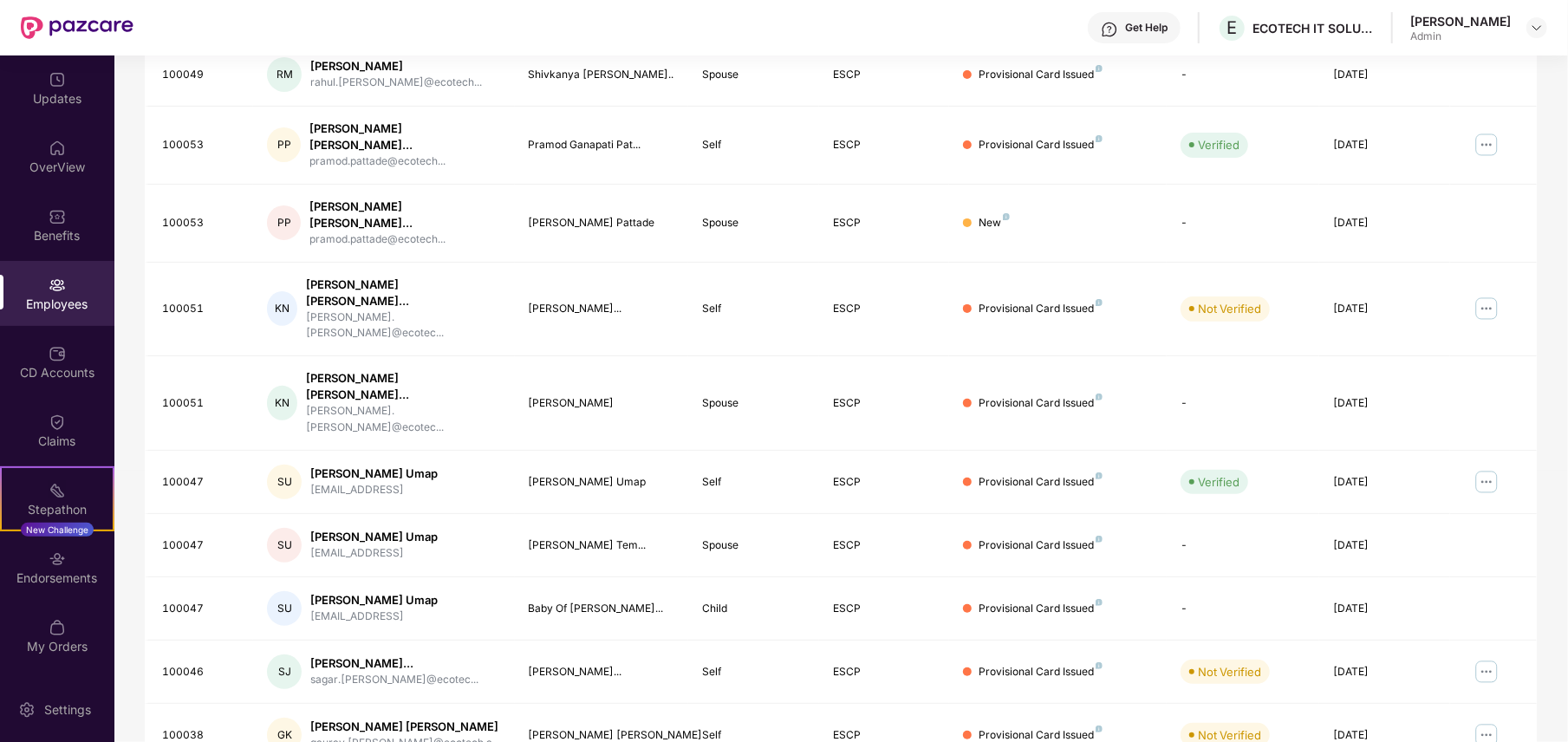
click at [1470, 357] on div "Filters Group Health Insurance Employee Reports 103 Employees 51 Spouse 44 Chil…" at bounding box center [840, 309] width 1453 height 1041
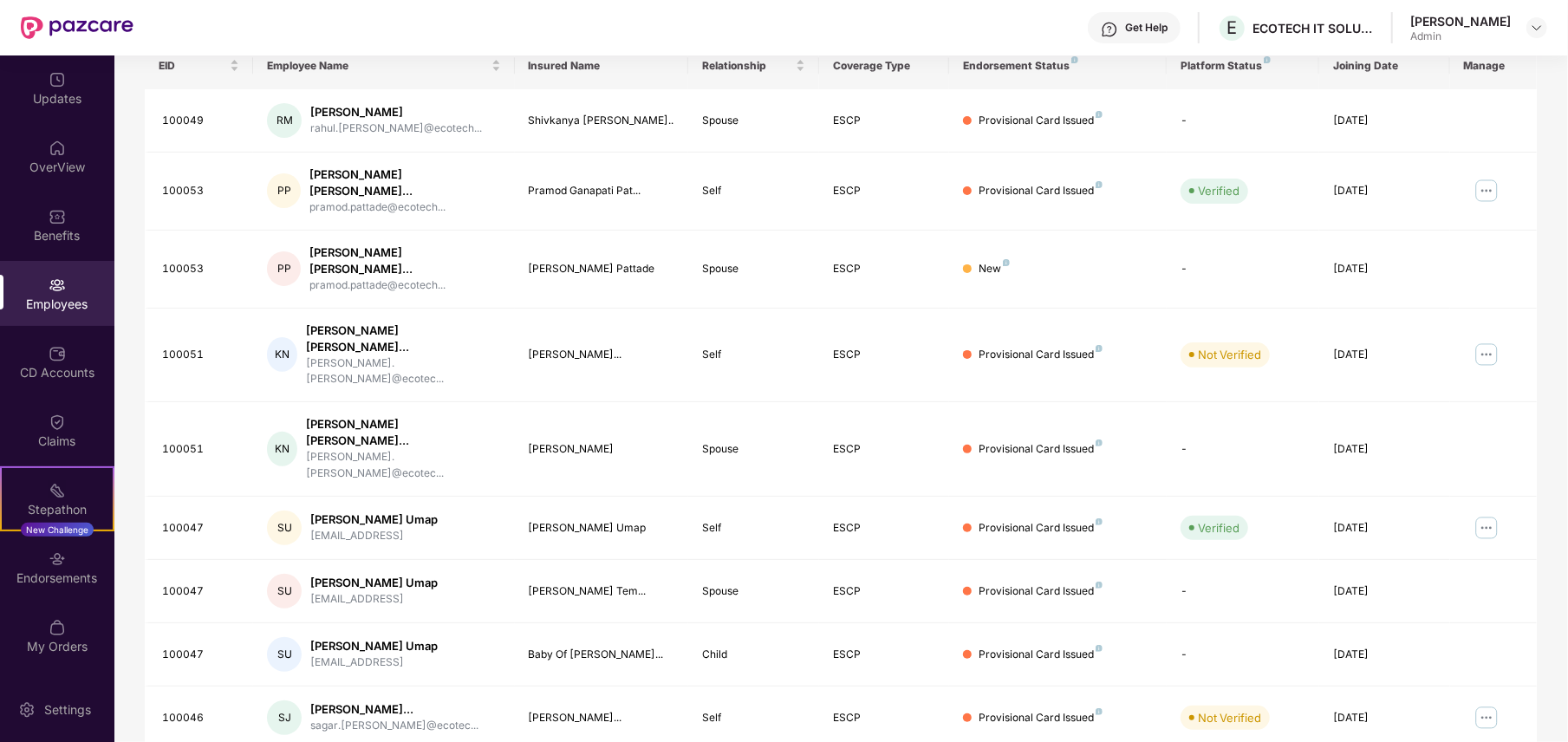
scroll to position [142, 0]
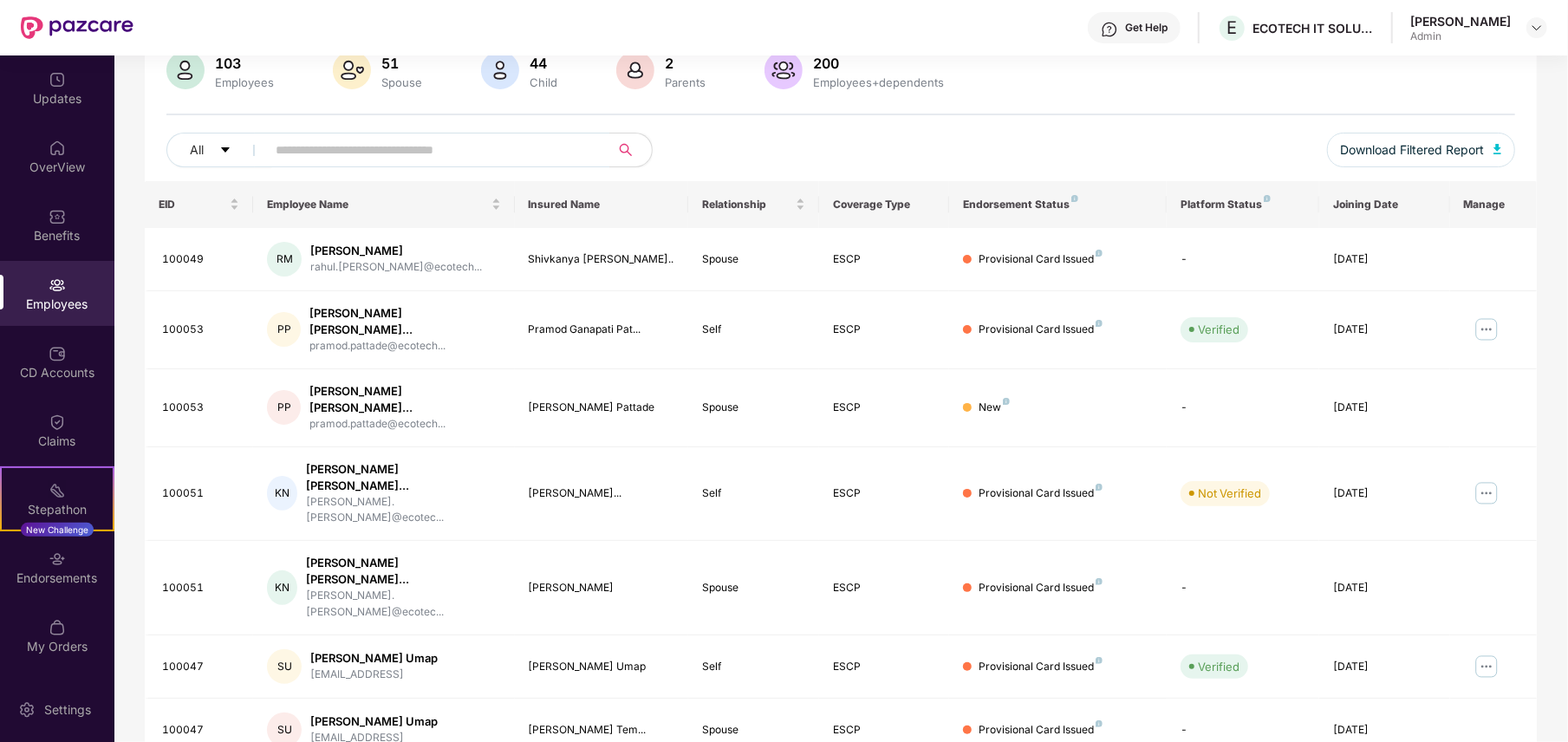
click at [1470, 408] on div "Filters Group Health Insurance Employee Reports 103 Employees 51 Spouse 44 Chil…" at bounding box center [840, 494] width 1453 height 1041
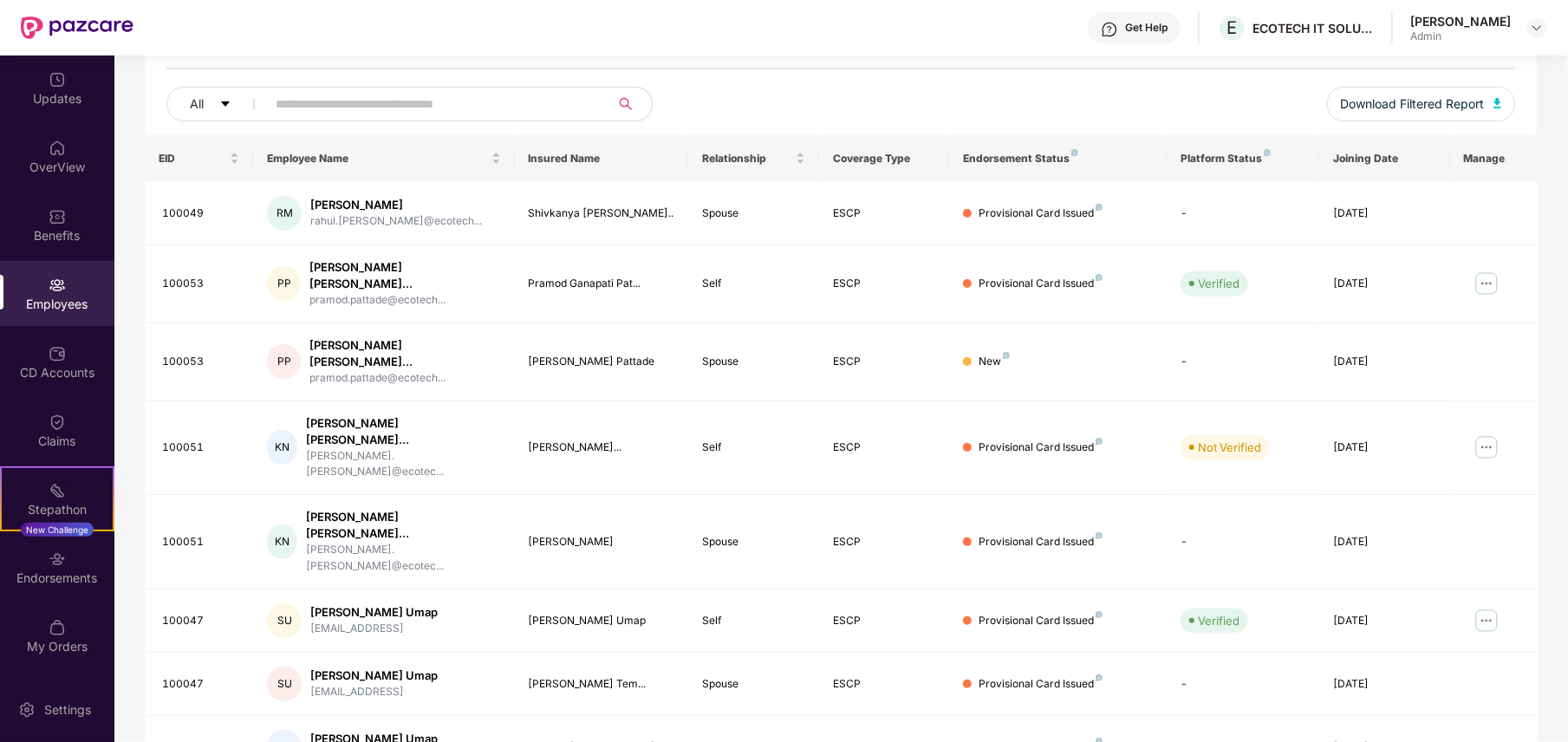
scroll to position [327, 0]
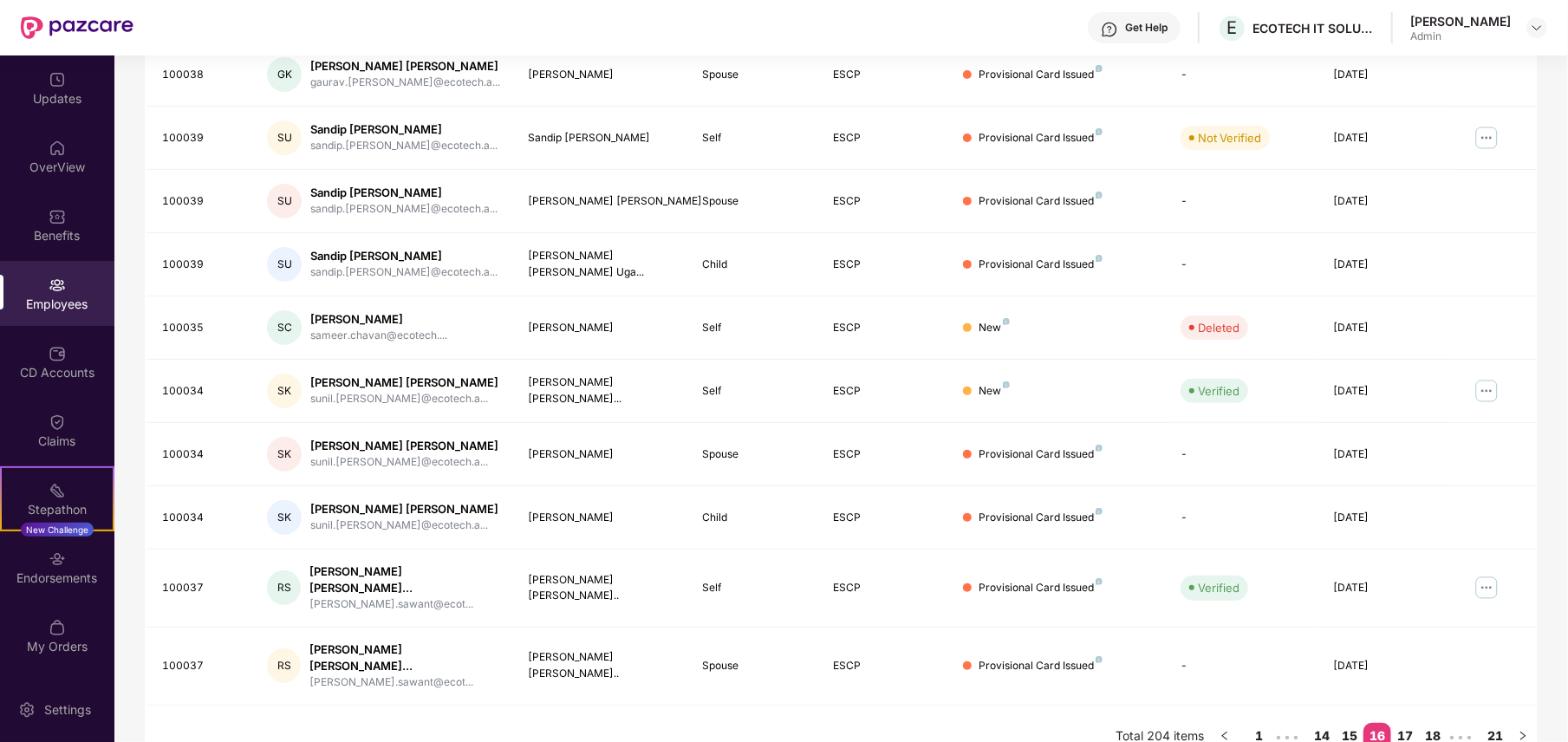
click at [1470, 389] on div "Filters Group Health Insurance Employee Reports 103 Employees 51 Spouse 44 Chil…" at bounding box center [840, 279] width 1453 height 979
click at [1470, 328] on div "Filters Group Health Insurance Employee Reports 103 Employees 51 Spouse 44 Chil…" at bounding box center [840, 279] width 1453 height 979
click at [1405, 695] on link "17" at bounding box center [1405, 737] width 28 height 26
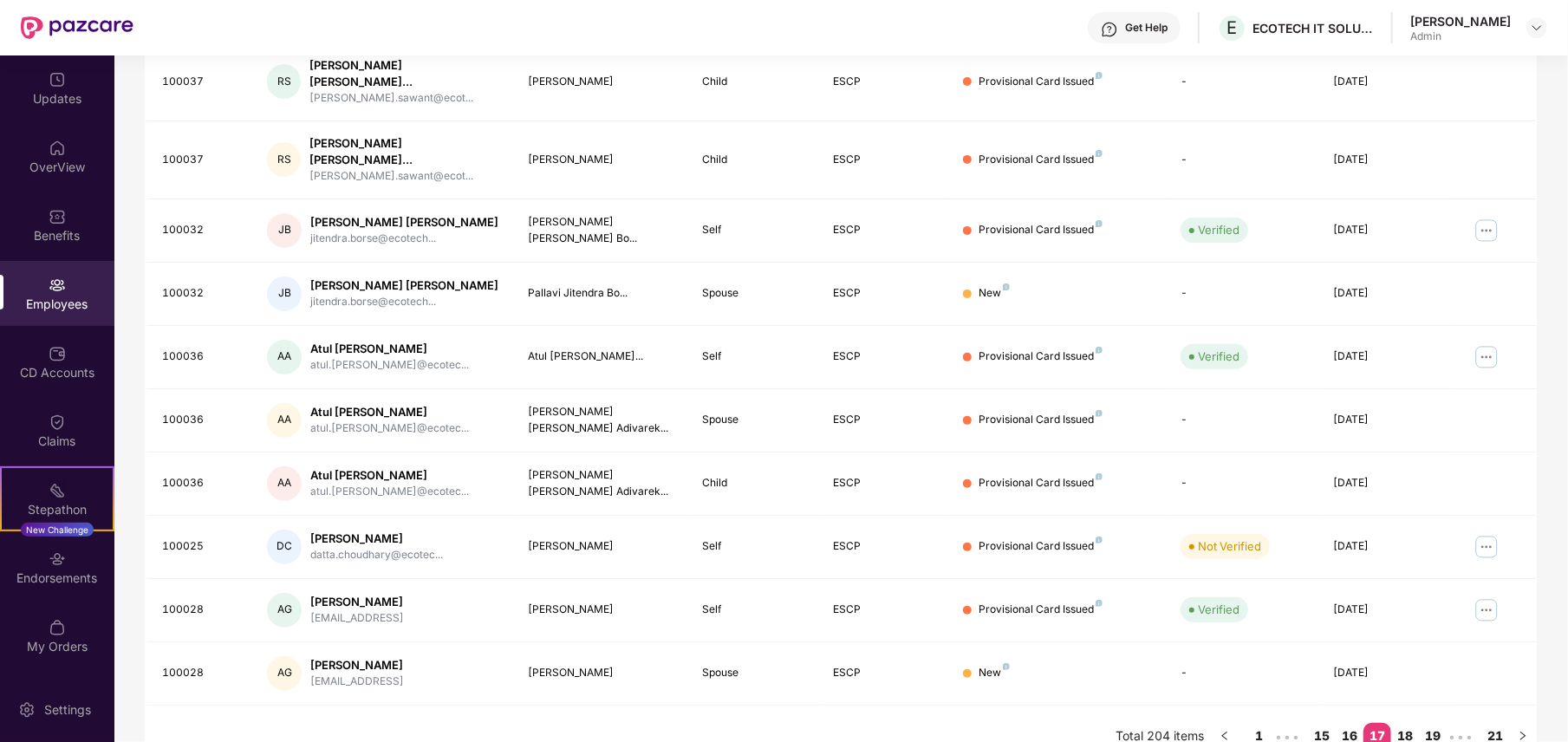
click at [1470, 360] on div "Filters Group Health Insurance Employee Reports 103 Employees 51 Spouse 44 Chil…" at bounding box center [840, 279] width 1453 height 979
click at [1406, 695] on link "18" at bounding box center [1405, 737] width 28 height 26
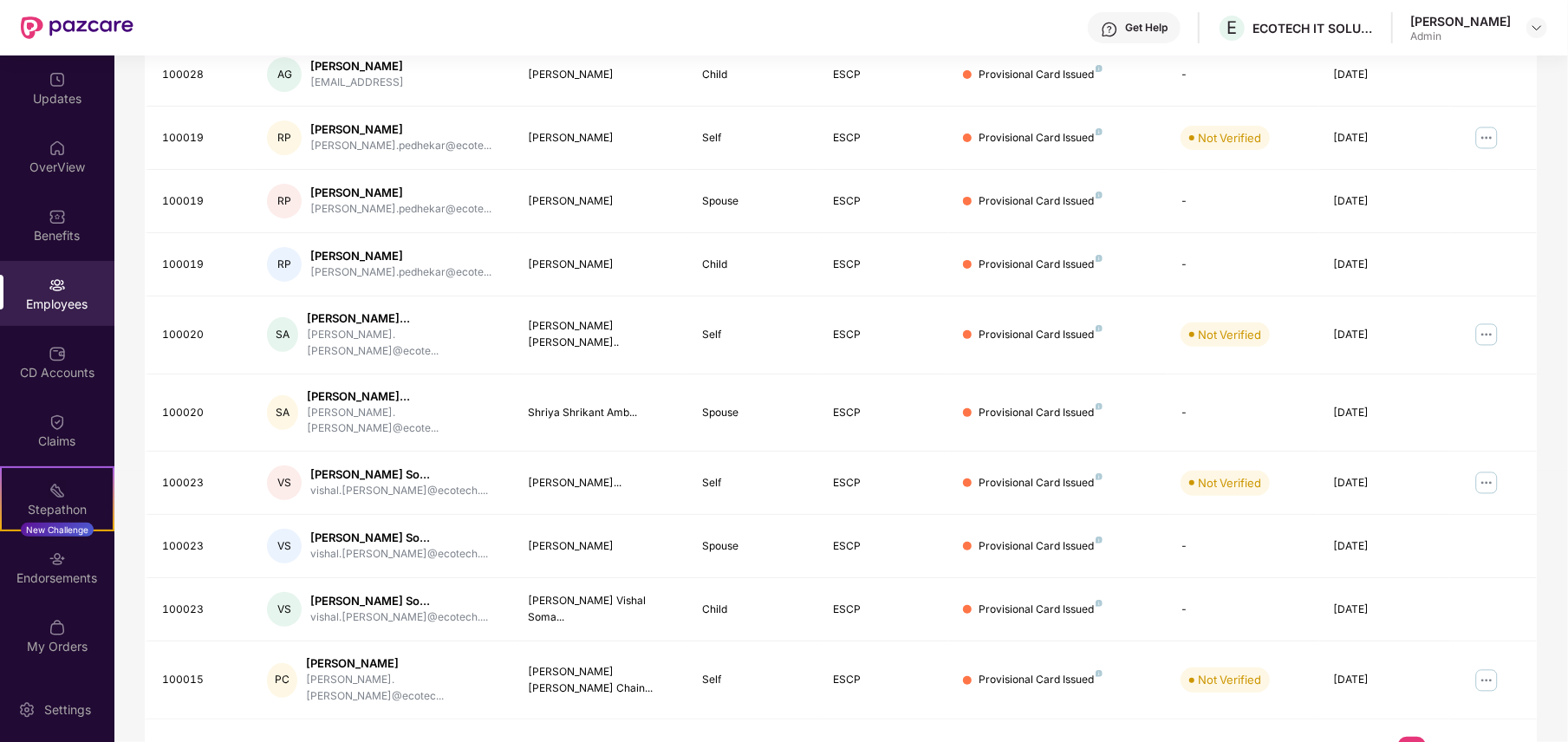
click at [1470, 486] on div "Filters Group Health Insurance Employee Reports 103 Employees 51 Spouse 44 Chil…" at bounding box center [840, 285] width 1453 height 993
click at [1441, 695] on link "19" at bounding box center [1441, 750] width 28 height 26
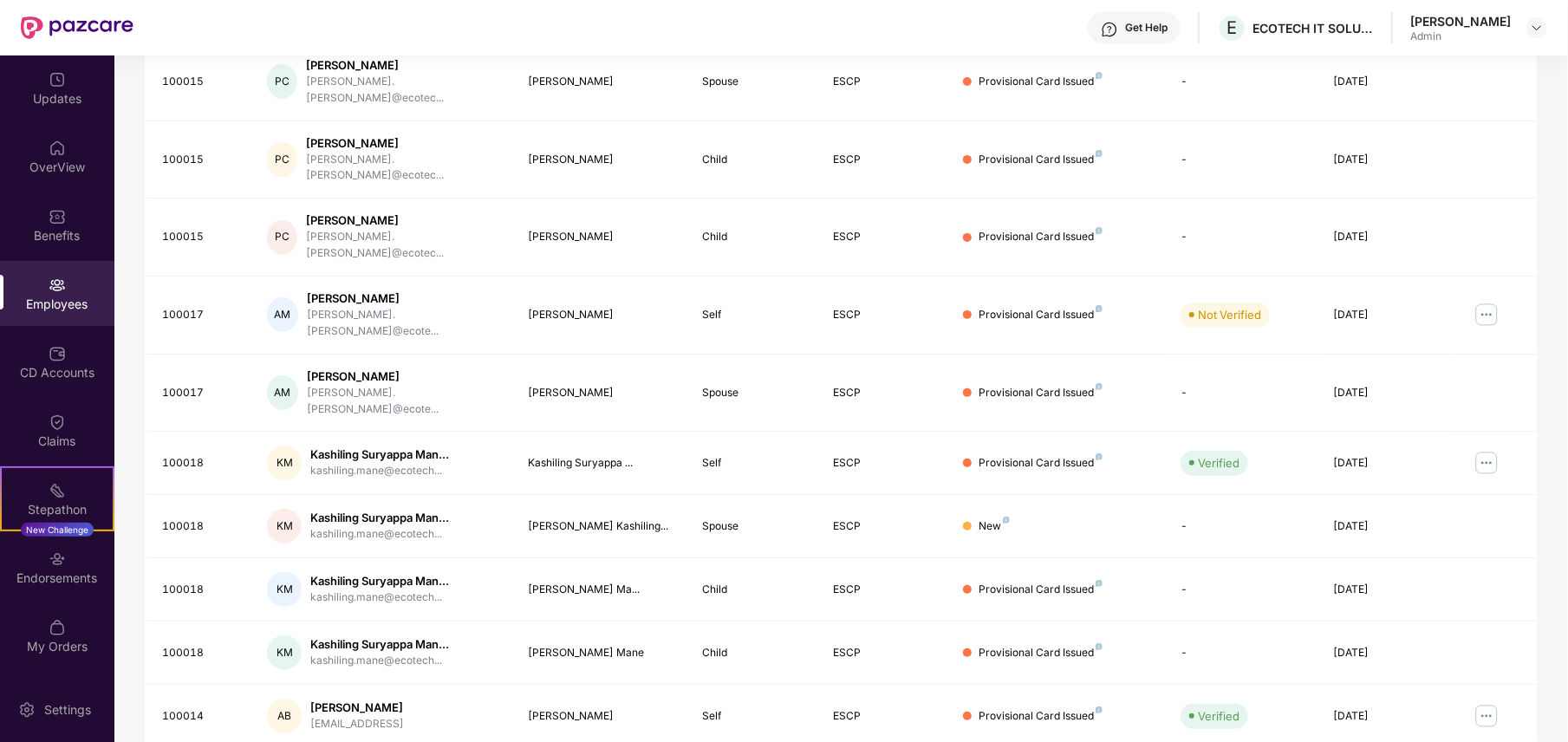
click at [1470, 376] on div "Filters Group Health Insurance Employee Reports 103 Employees 51 Spouse 44 Chil…" at bounding box center [840, 300] width 1453 height 1022
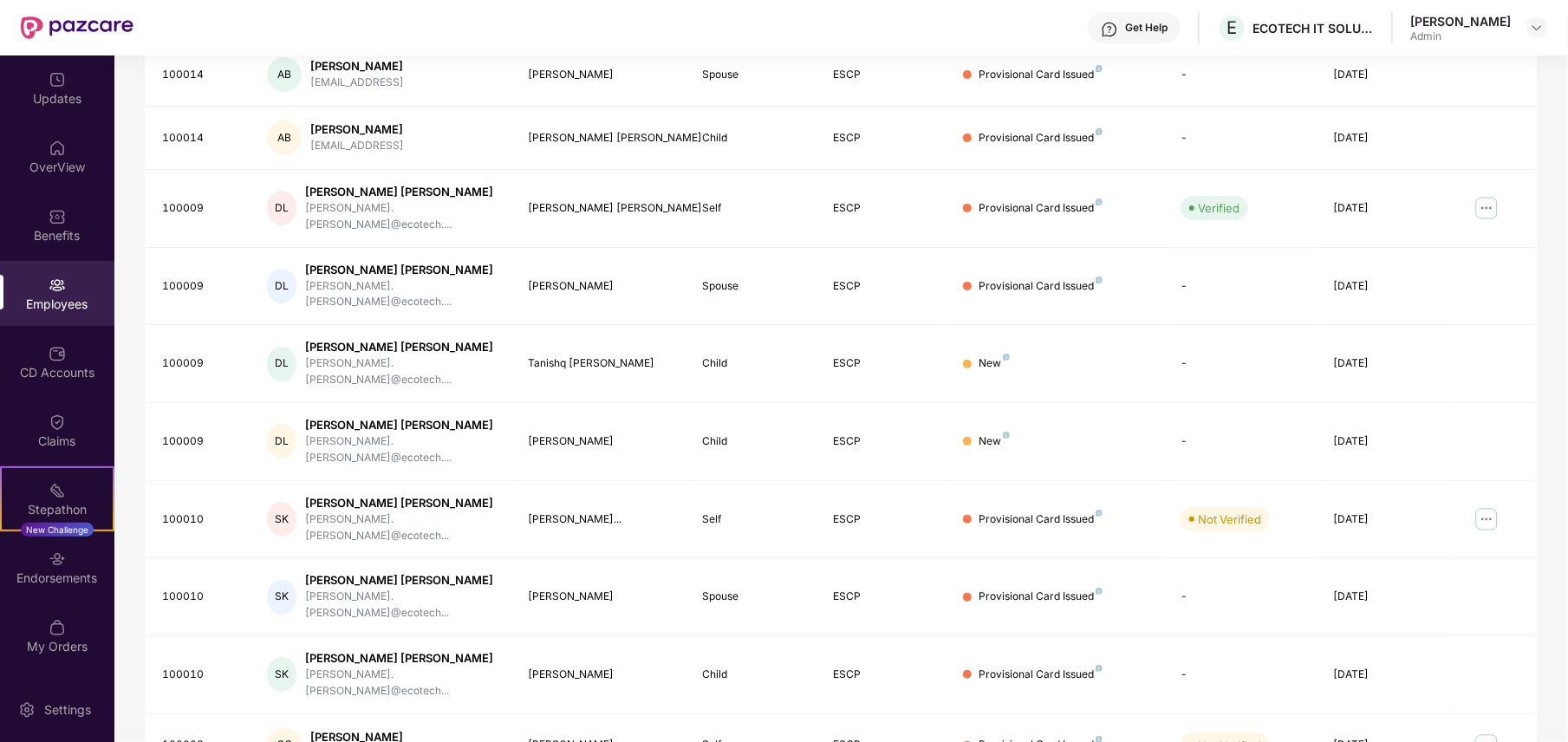
click at [1470, 265] on div "Filters Group Health Insurance Employee Reports 103 Employees 51 Spouse 44 Chil…" at bounding box center [840, 315] width 1453 height 1051
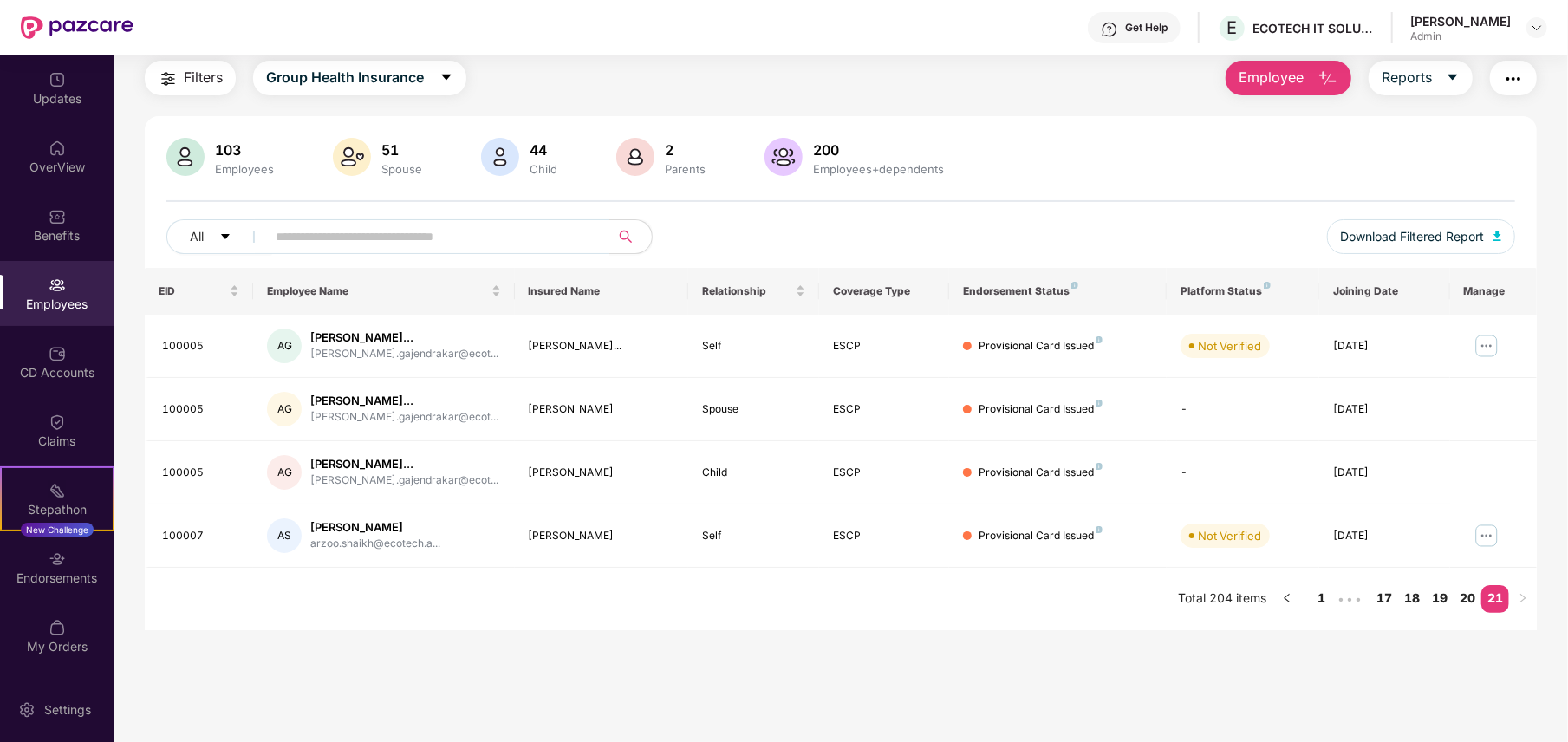
scroll to position [55, 0]
click at [404, 234] on input "text" at bounding box center [432, 236] width 311 height 26
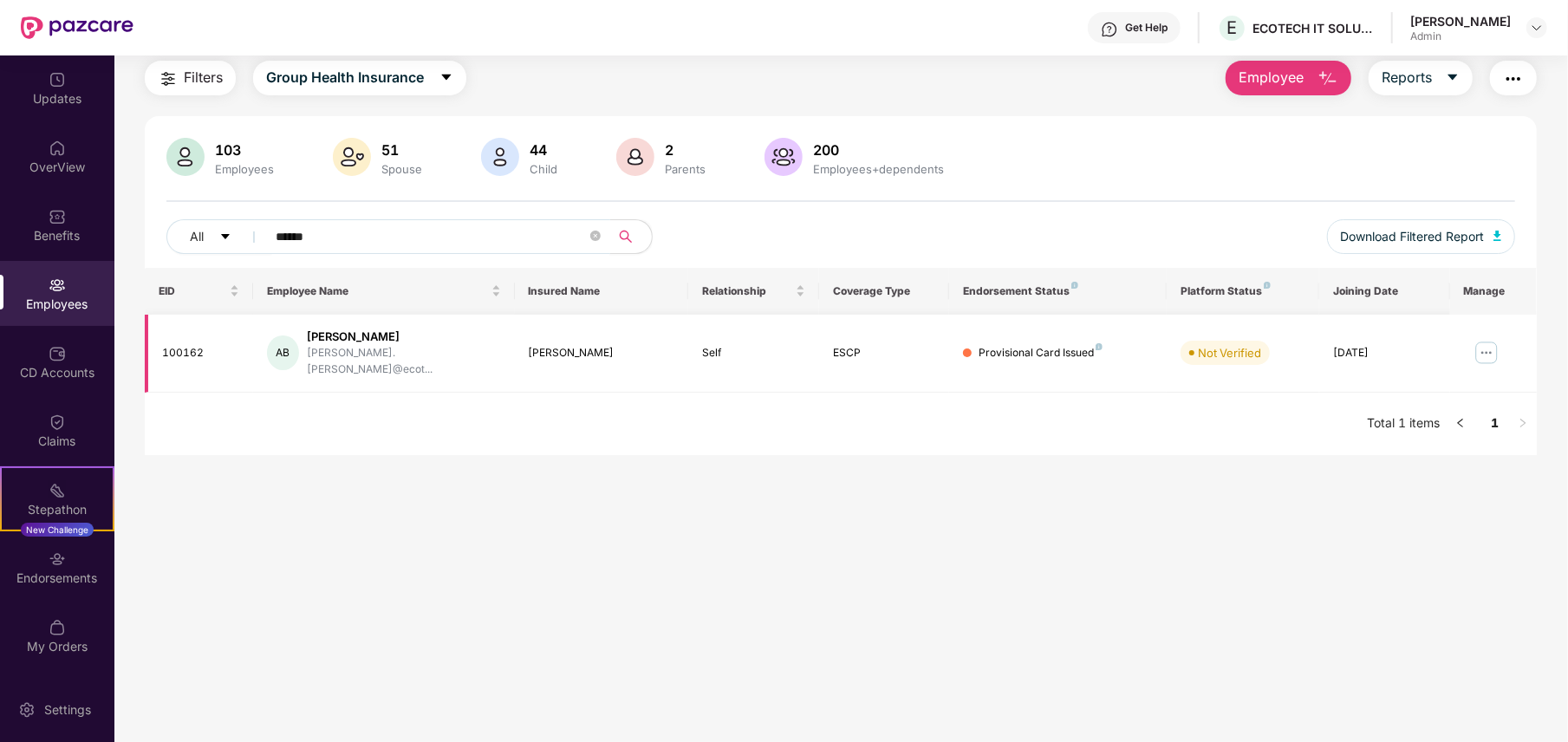
type input "******"
click at [1470, 346] on img at bounding box center [1487, 353] width 28 height 28
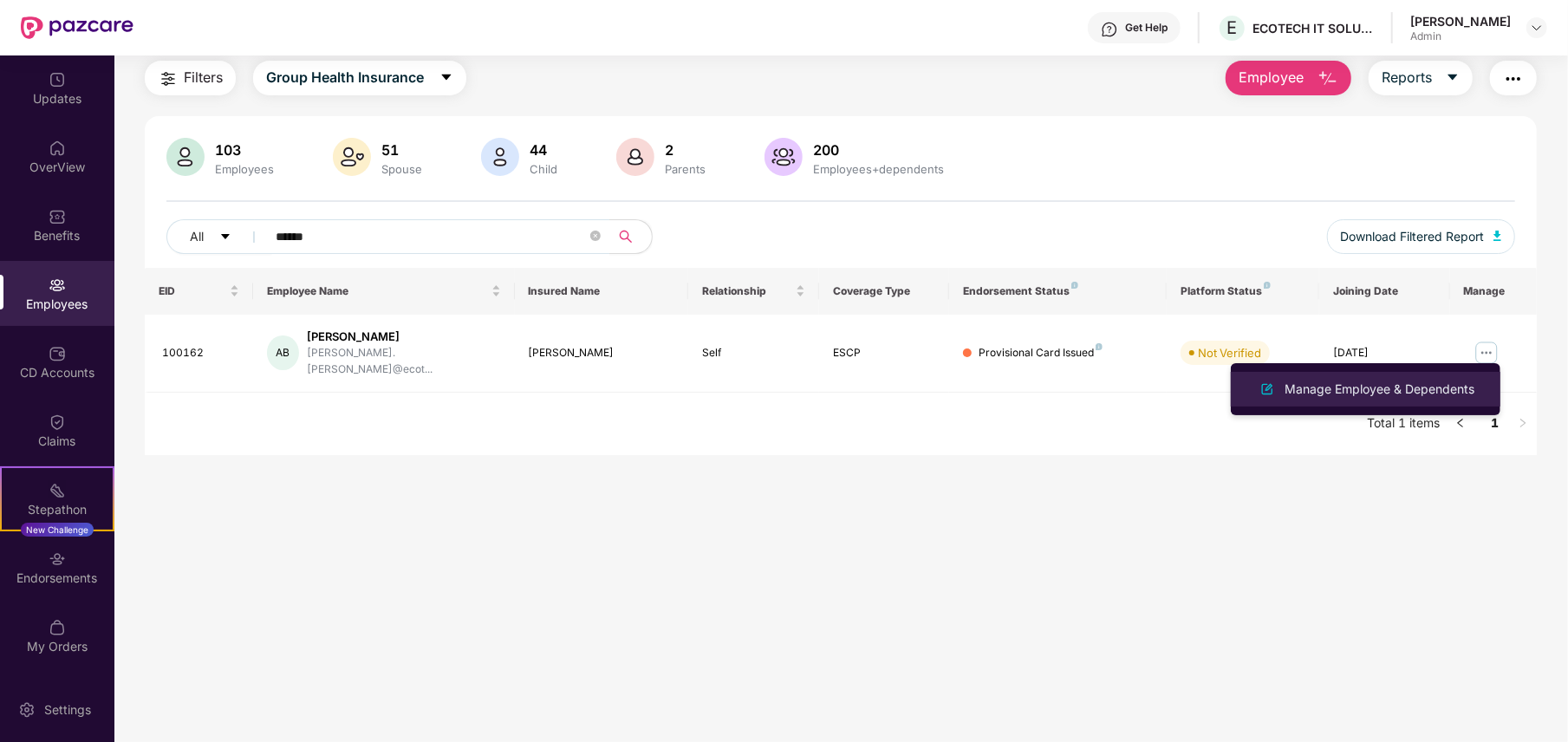
click at [1398, 400] on li "Manage Employee & Dependents" at bounding box center [1366, 389] width 270 height 34
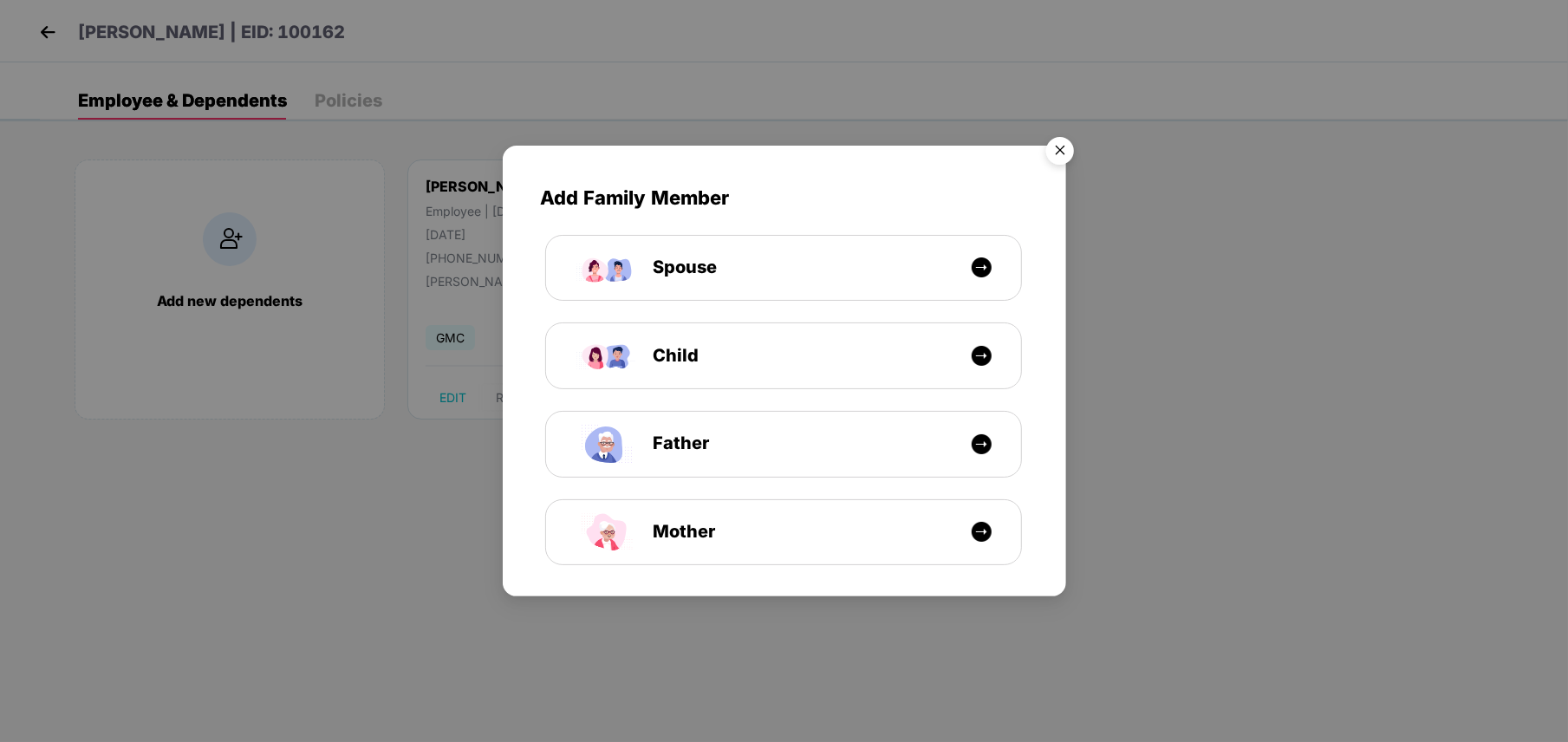
click at [1061, 143] on img "Close" at bounding box center [1060, 153] width 48 height 48
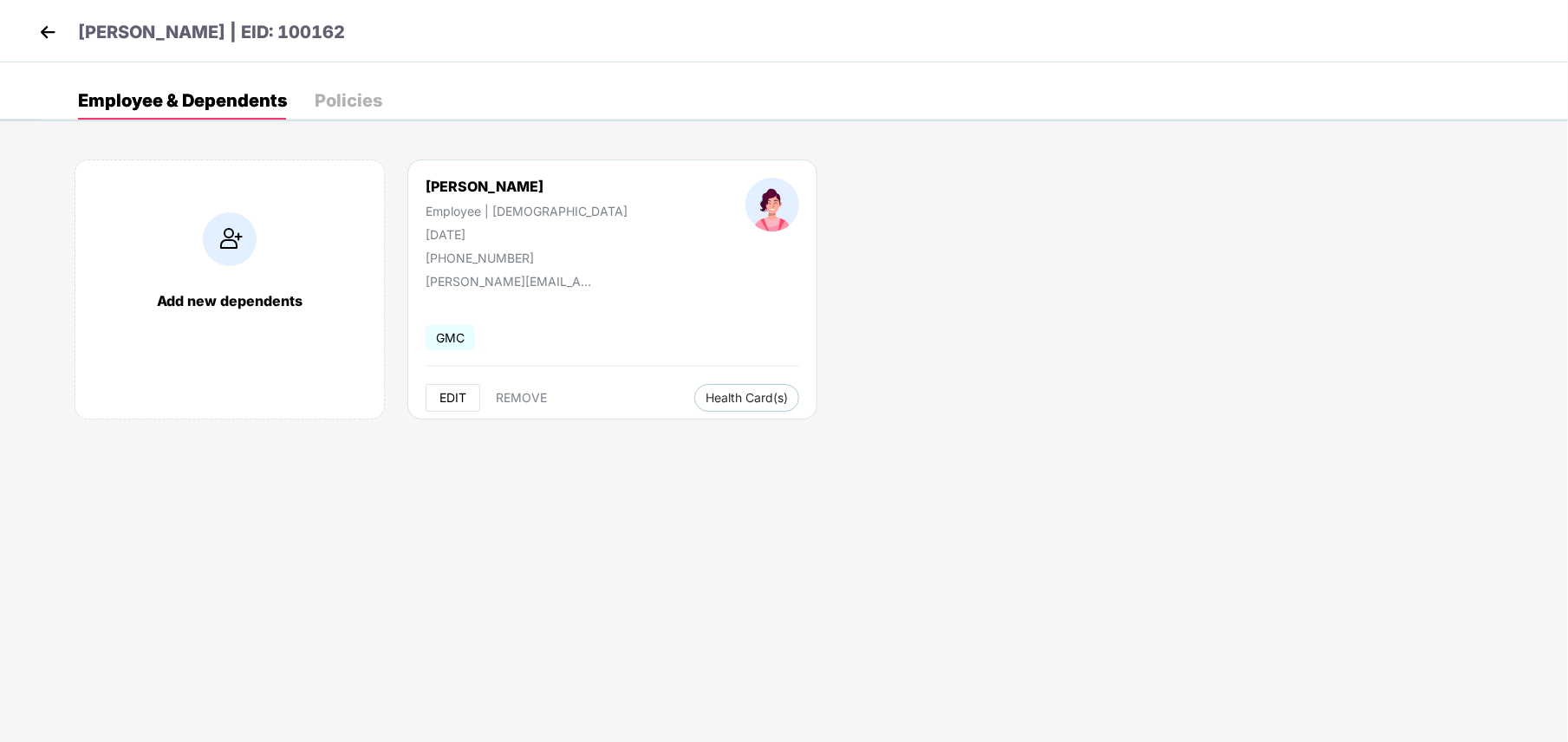
click at [459, 399] on span "EDIT" at bounding box center [453, 398] width 27 height 14
select select "******"
